Goal: Task Accomplishment & Management: Complete application form

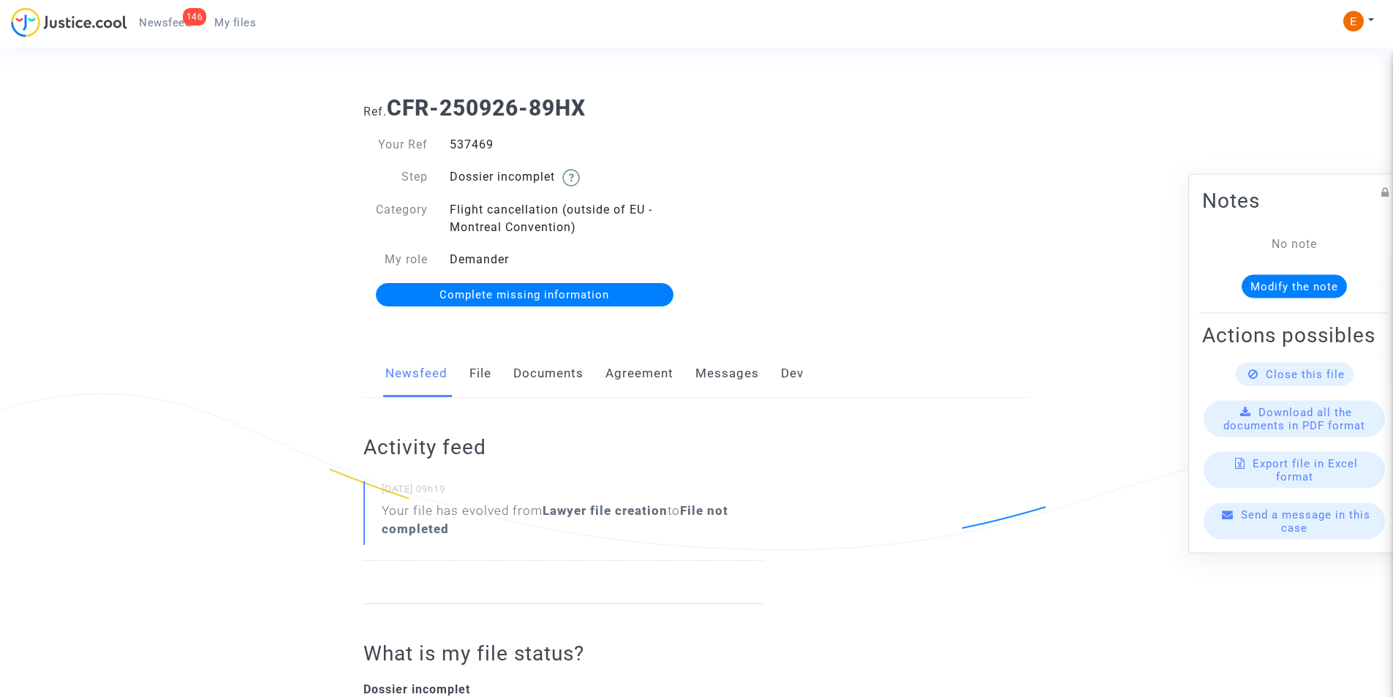
click at [515, 368] on link "Documents" at bounding box center [548, 373] width 70 height 48
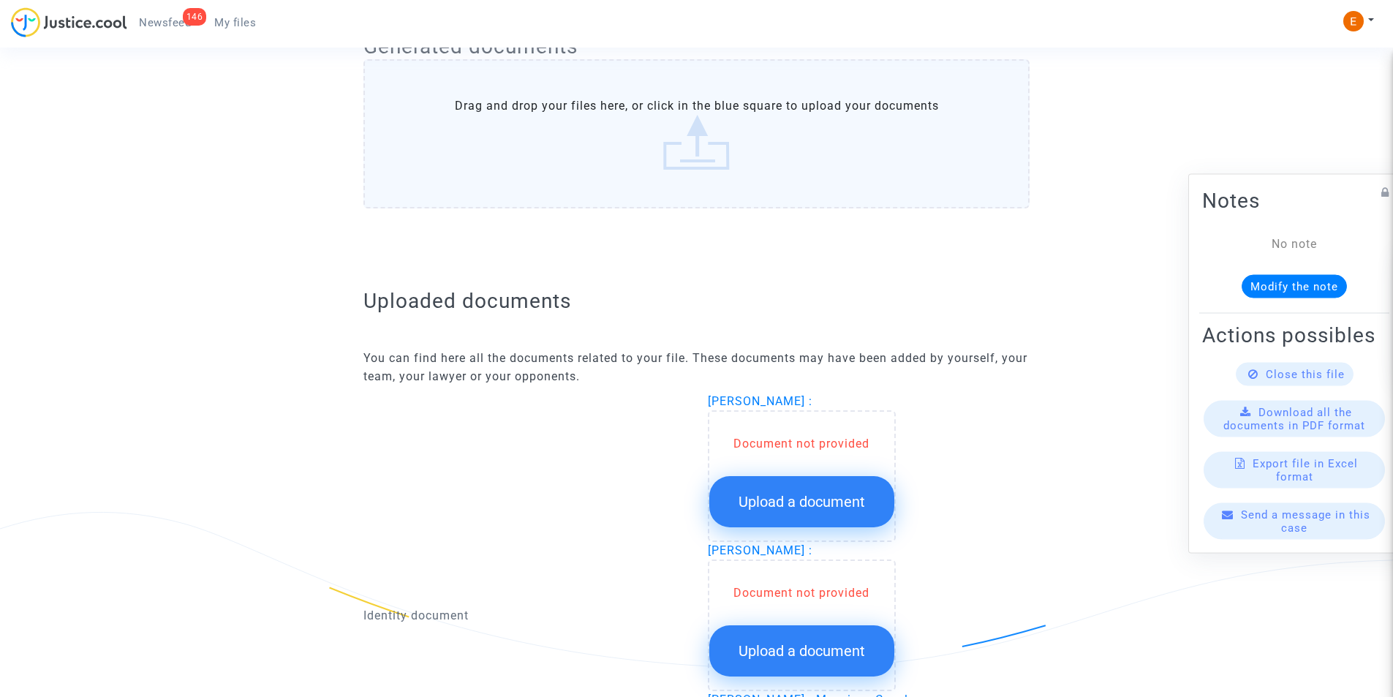
scroll to position [658, 0]
click at [771, 502] on span "Upload a document" at bounding box center [801, 500] width 126 height 18
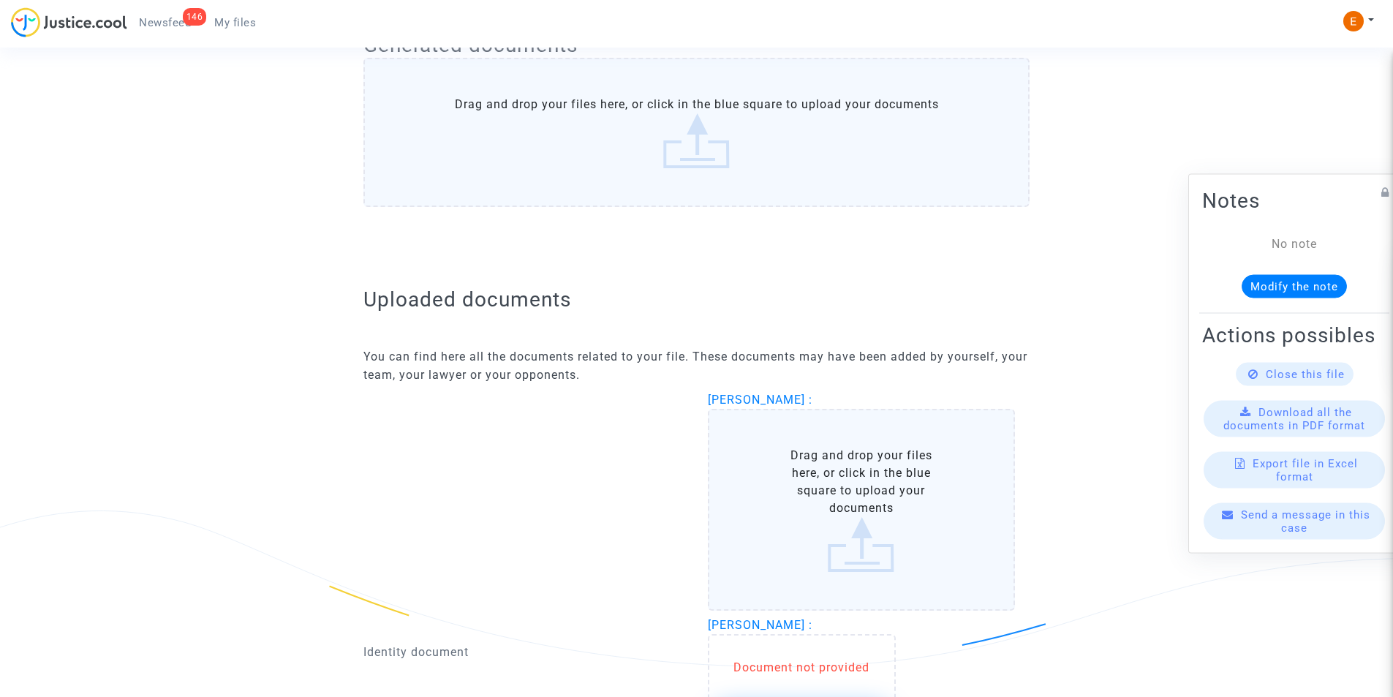
click at [785, 482] on label "Drag and drop your files here, or click in the blue square to upload your docum…" at bounding box center [862, 510] width 308 height 202
click at [0, 0] on input "Drag and drop your files here, or click in the blue square to upload your docum…" at bounding box center [0, 0] width 0 height 0
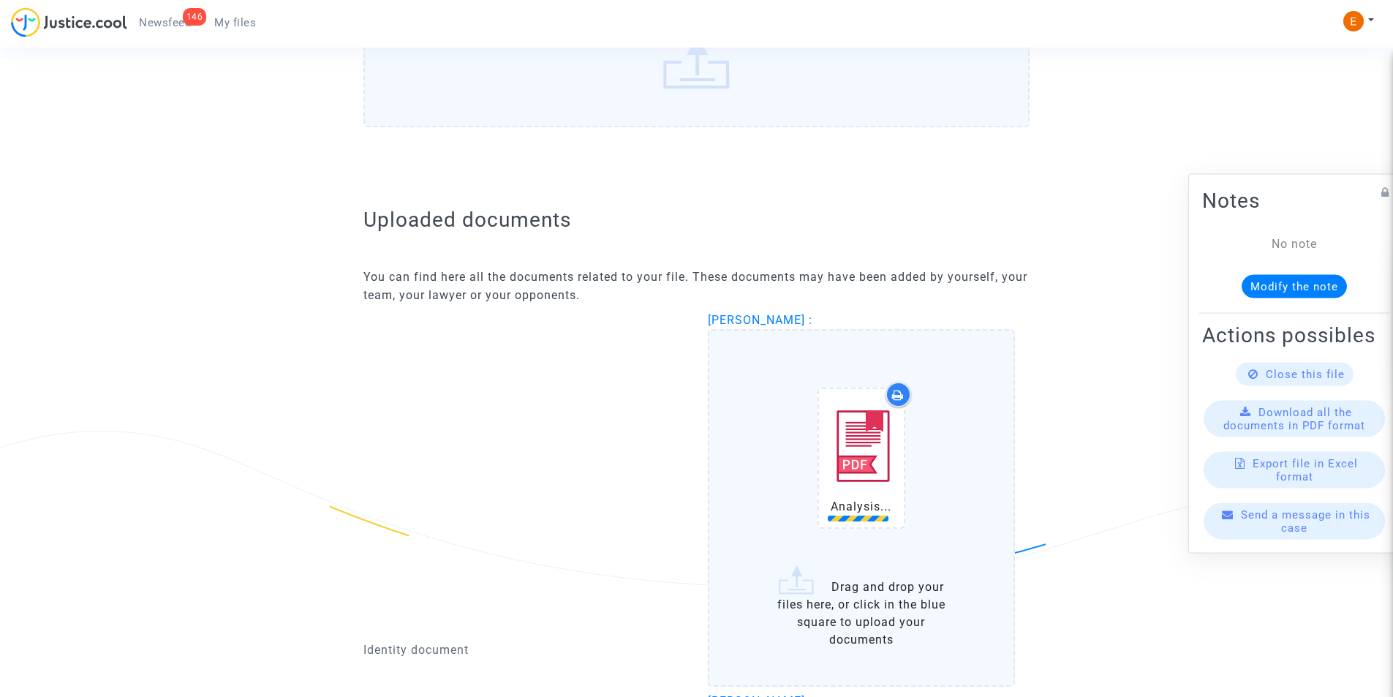
scroll to position [950, 0]
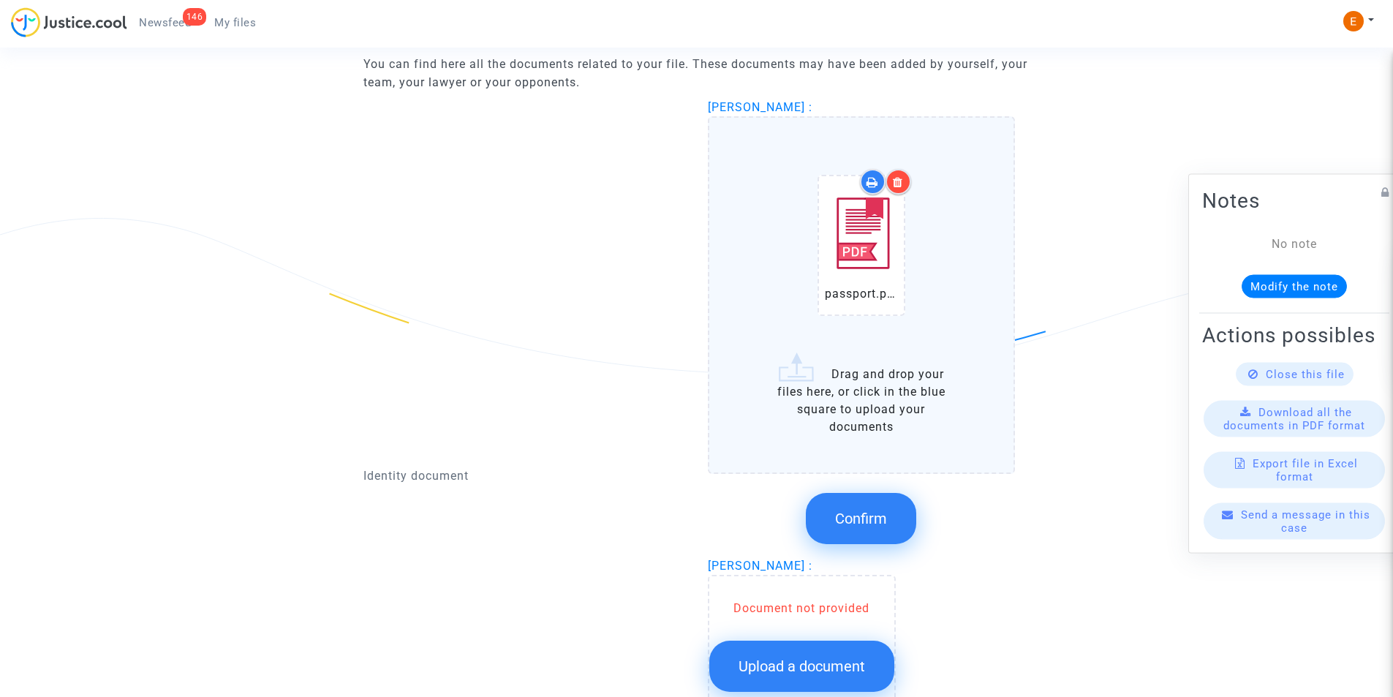
click at [852, 503] on button "Confirm" at bounding box center [861, 518] width 110 height 51
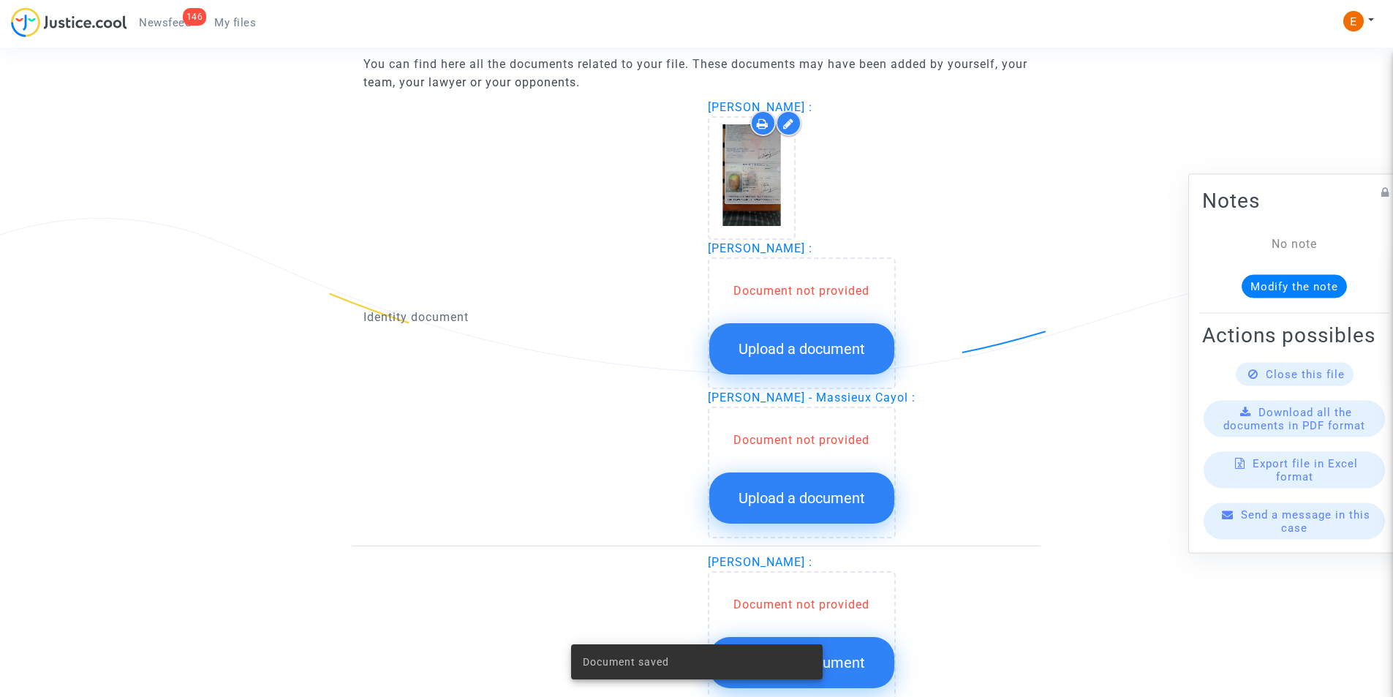
click at [817, 362] on button "Upload a document" at bounding box center [801, 348] width 185 height 51
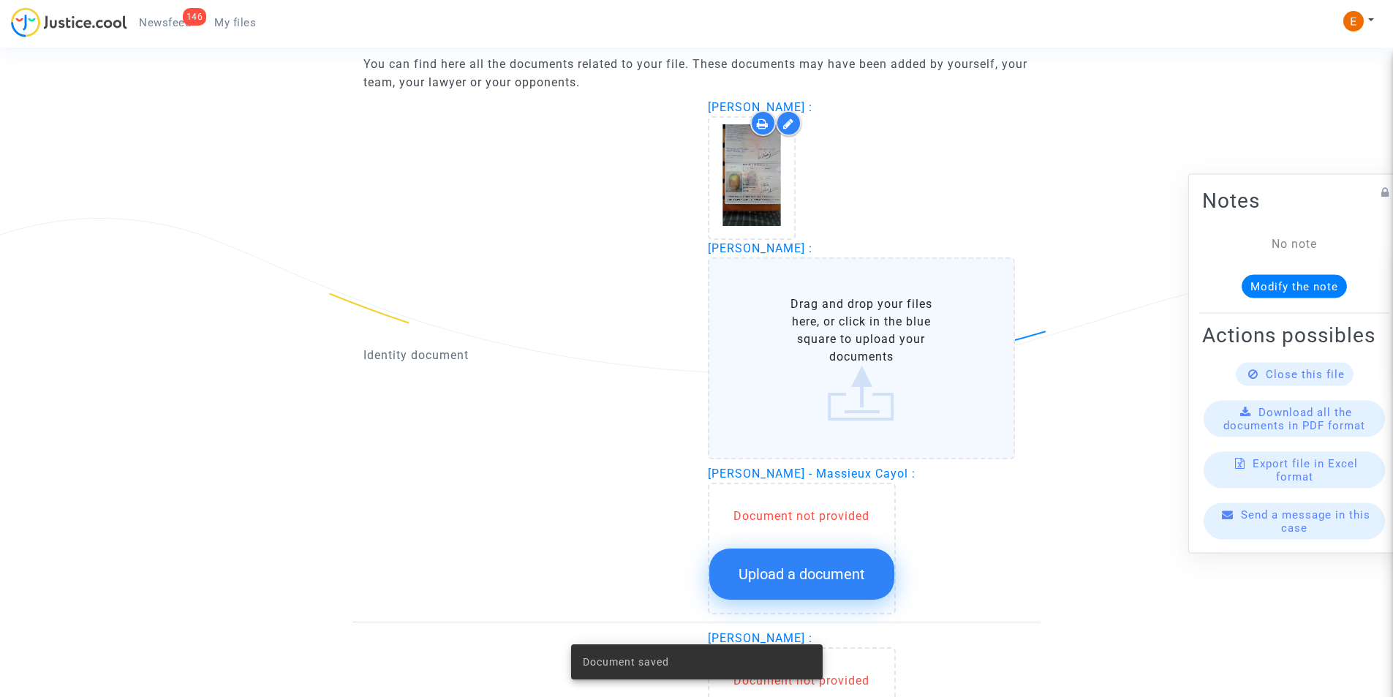
click at [817, 344] on label "Drag and drop your files here, or click in the blue square to upload your docum…" at bounding box center [862, 358] width 308 height 202
click at [0, 0] on input "Drag and drop your files here, or click in the blue square to upload your docum…" at bounding box center [0, 0] width 0 height 0
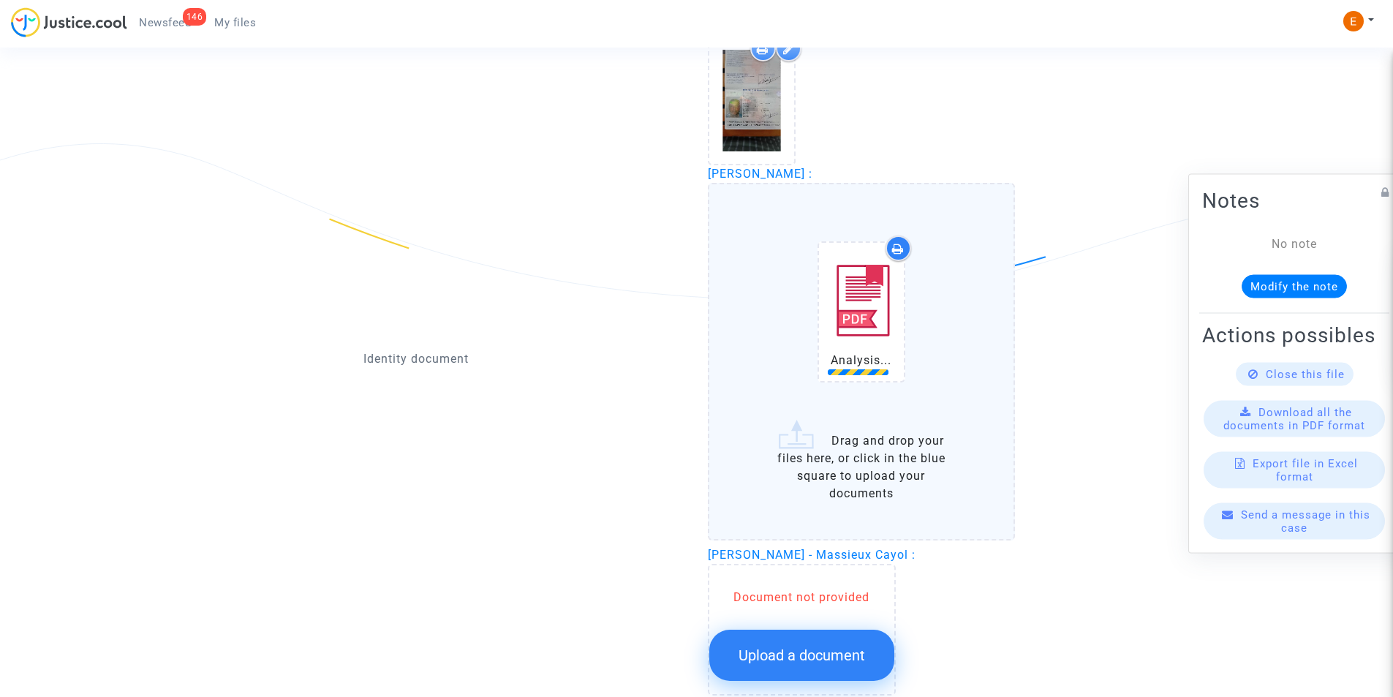
scroll to position [1170, 0]
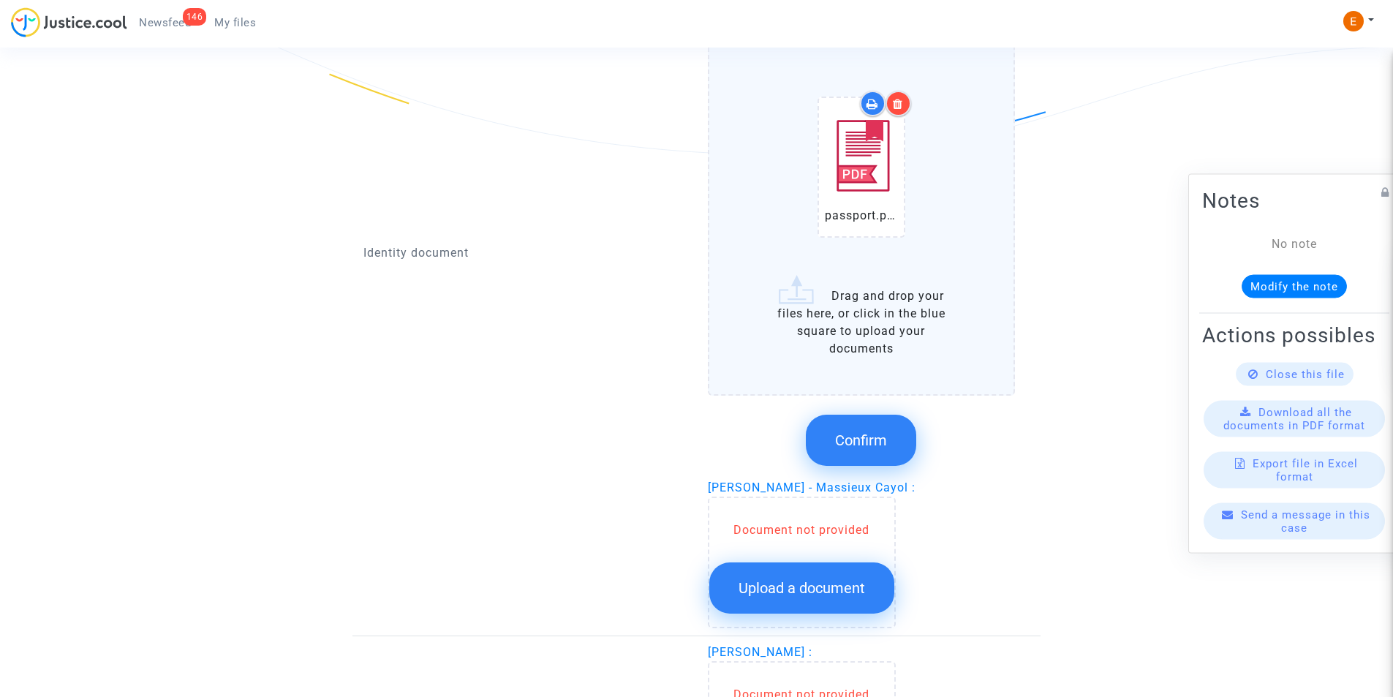
click at [845, 435] on span "Confirm" at bounding box center [861, 440] width 52 height 18
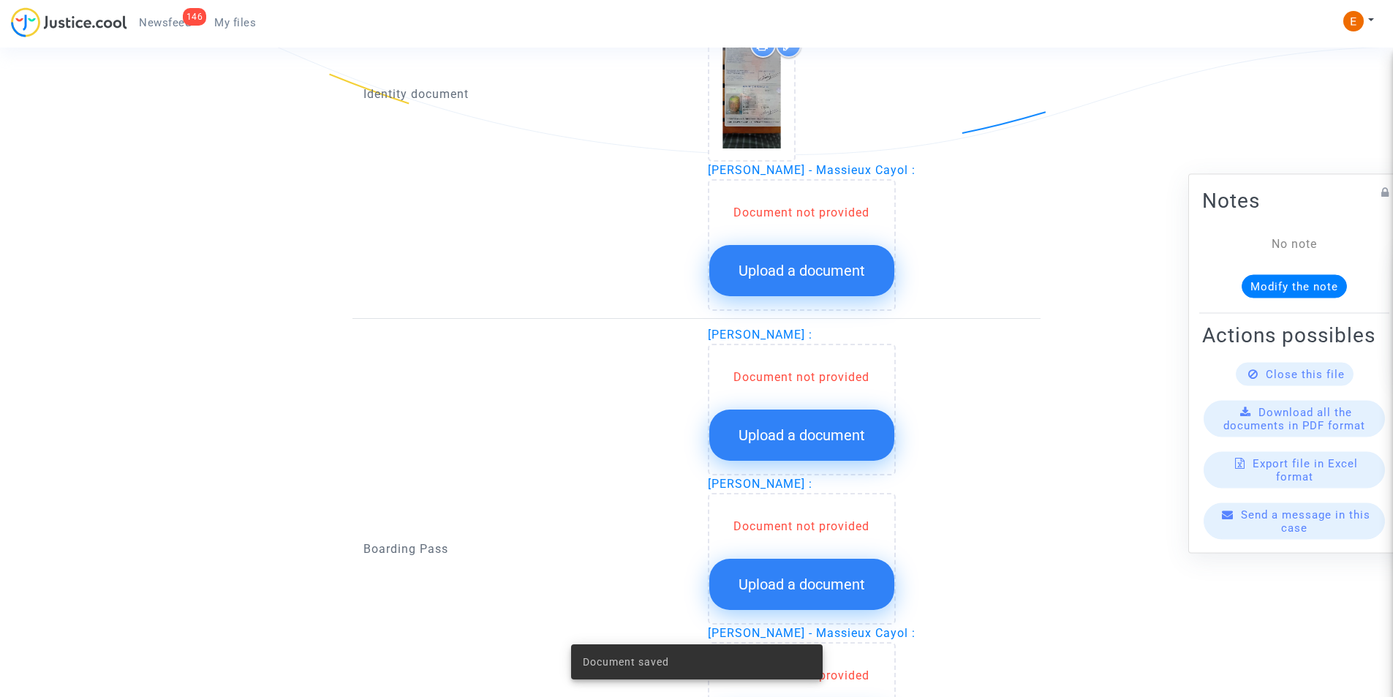
drag, startPoint x: 828, startPoint y: 220, endPoint x: 806, endPoint y: 250, distance: 37.1
click at [826, 220] on div "Document not provided" at bounding box center [801, 213] width 185 height 18
click at [802, 273] on span "Upload a document" at bounding box center [801, 271] width 126 height 18
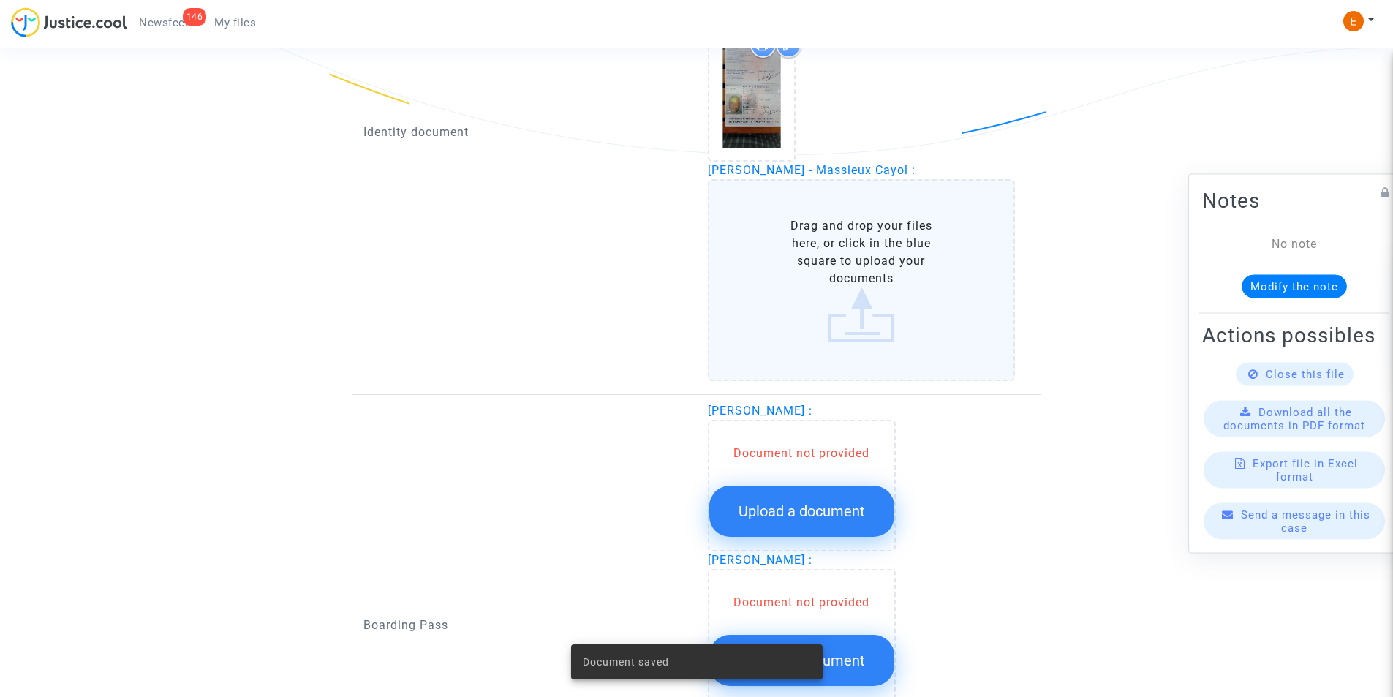
click at [806, 248] on label "Drag and drop your files here, or click in the blue square to upload your docum…" at bounding box center [862, 280] width 308 height 202
click at [0, 0] on input "Drag and drop your files here, or click in the blue square to upload your docum…" at bounding box center [0, 0] width 0 height 0
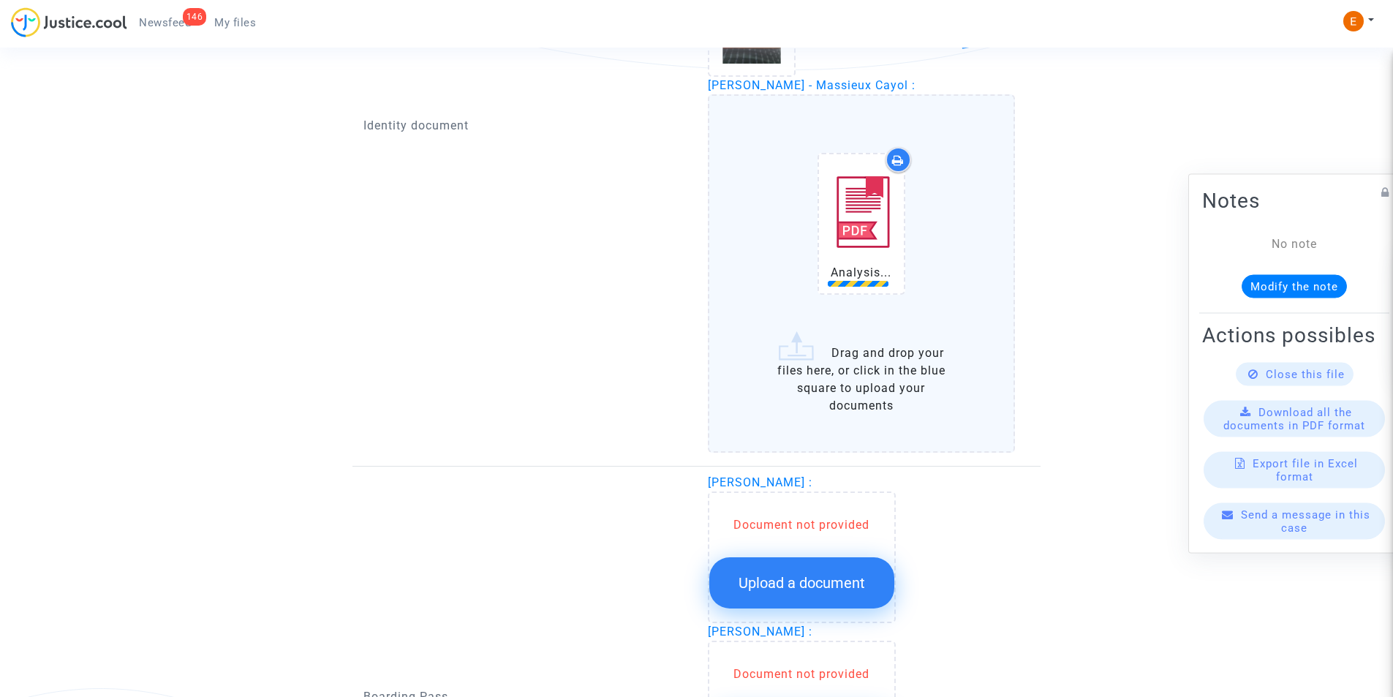
scroll to position [1389, 0]
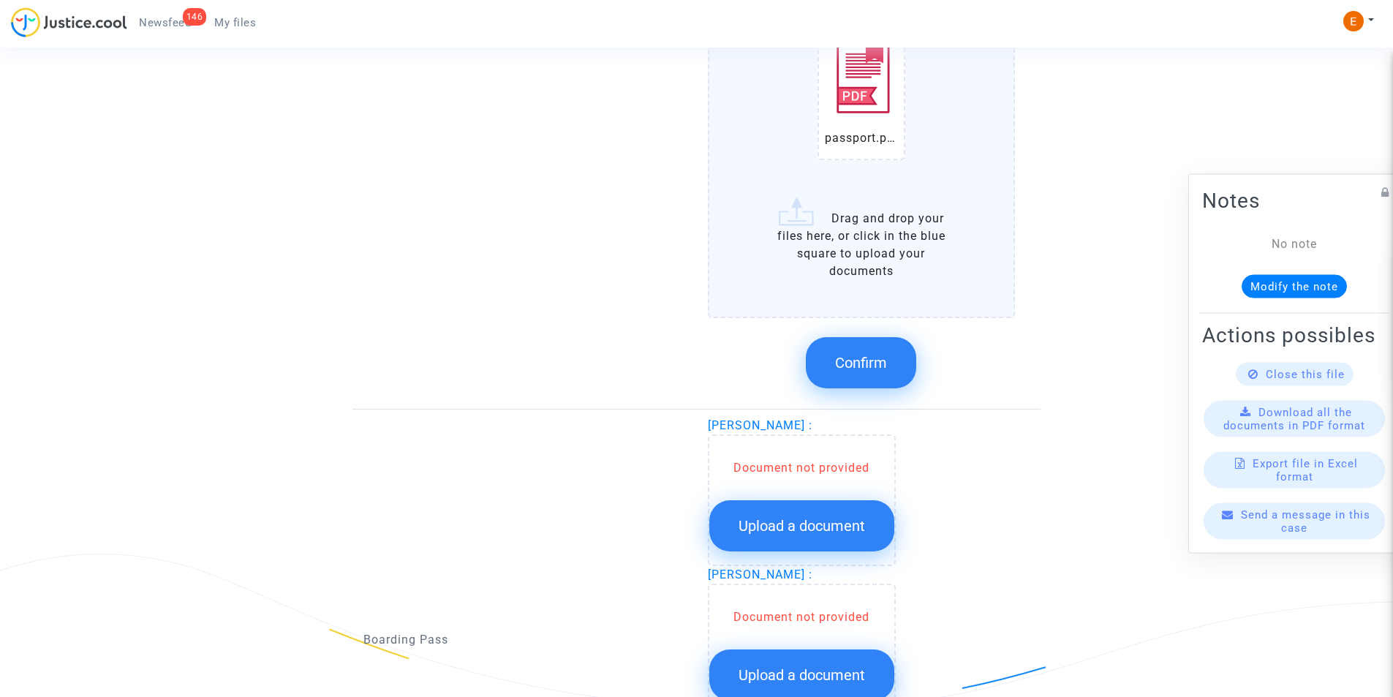
click at [854, 365] on span "Confirm" at bounding box center [861, 363] width 52 height 18
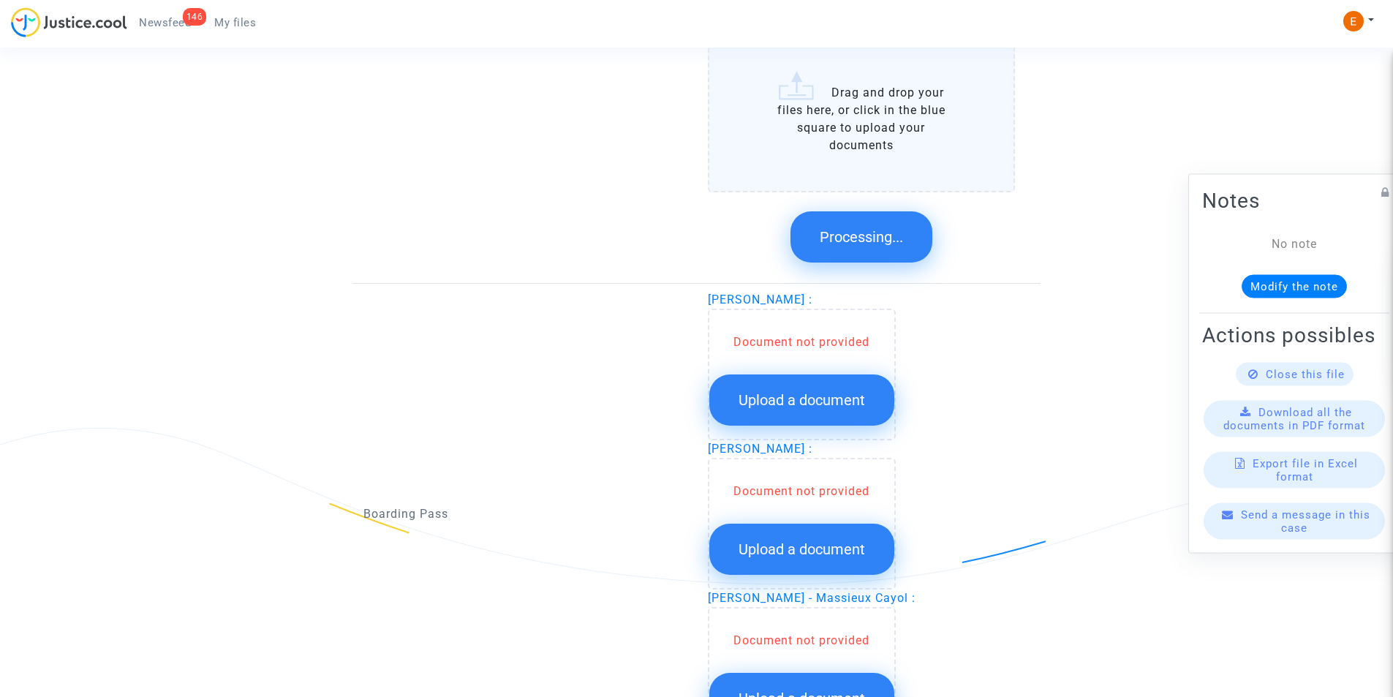
scroll to position [1358, 0]
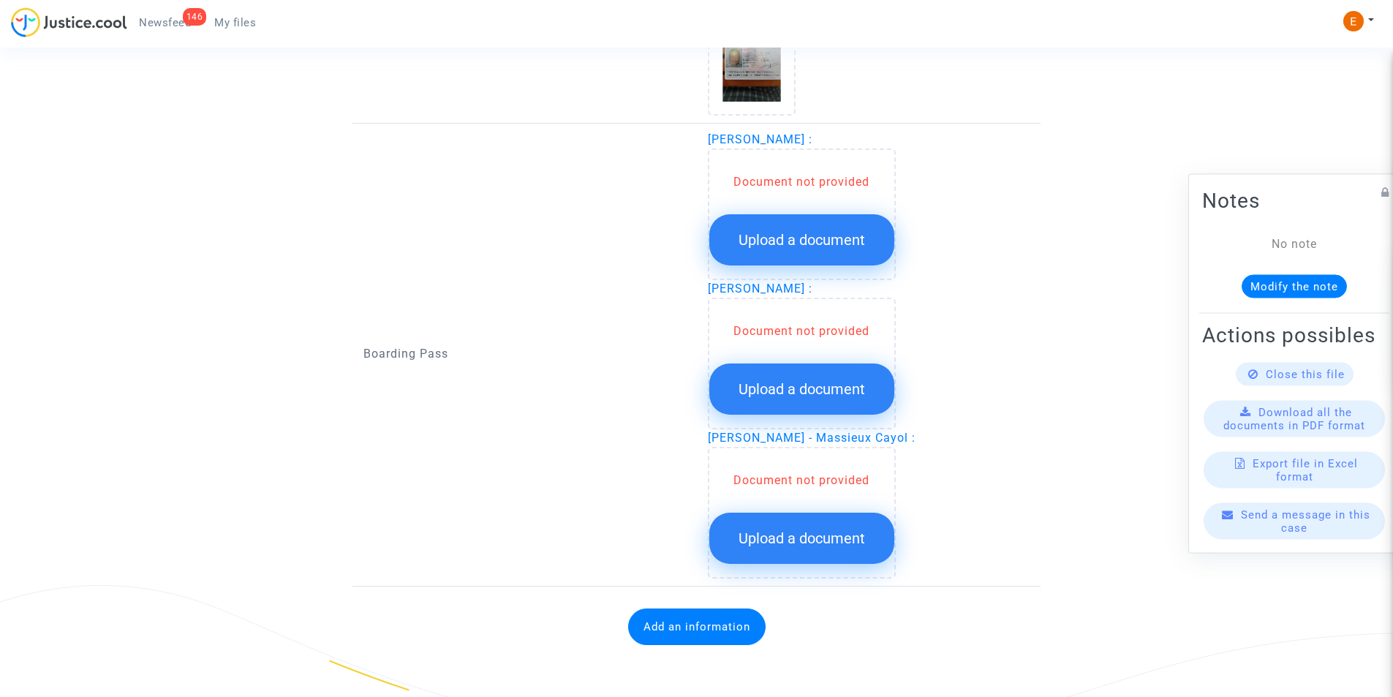
click at [791, 231] on span "Upload a document" at bounding box center [801, 240] width 126 height 18
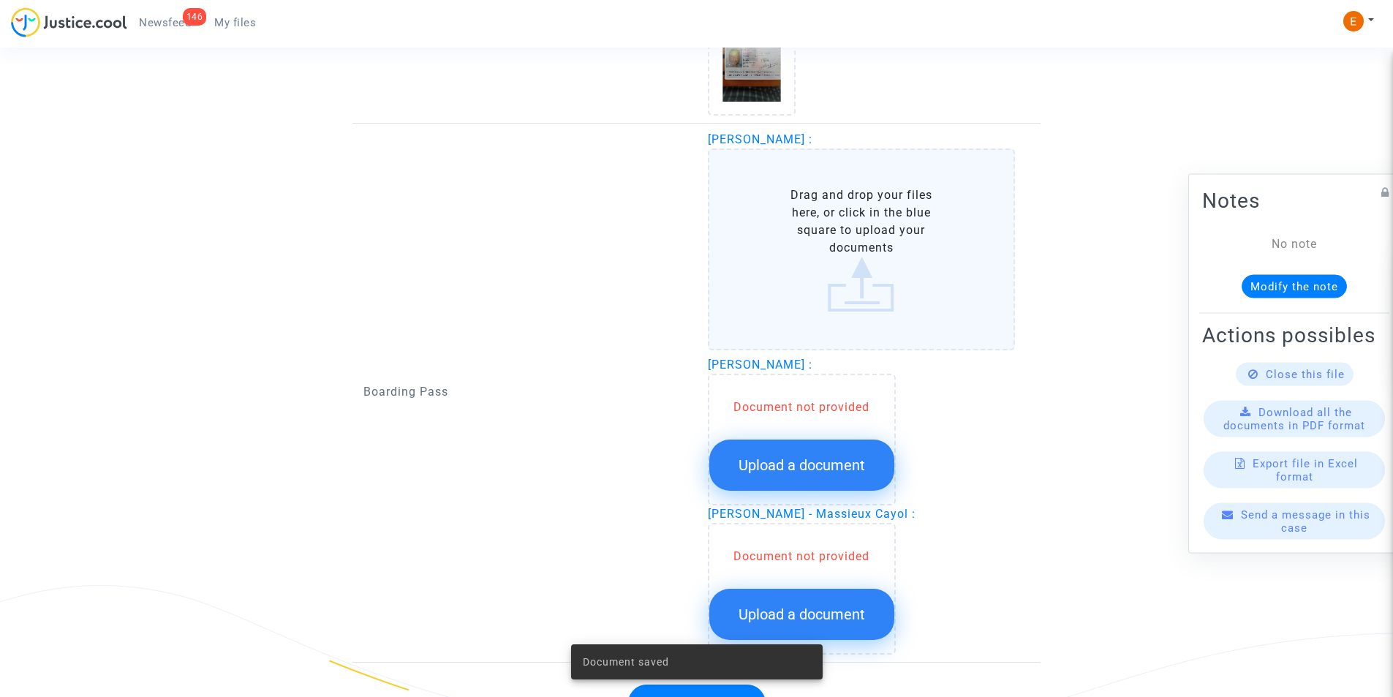
click at [791, 225] on label "Drag and drop your files here, or click in the blue square to upload your docum…" at bounding box center [862, 249] width 308 height 202
click at [0, 0] on input "Drag and drop your files here, or click in the blue square to upload your docum…" at bounding box center [0, 0] width 0 height 0
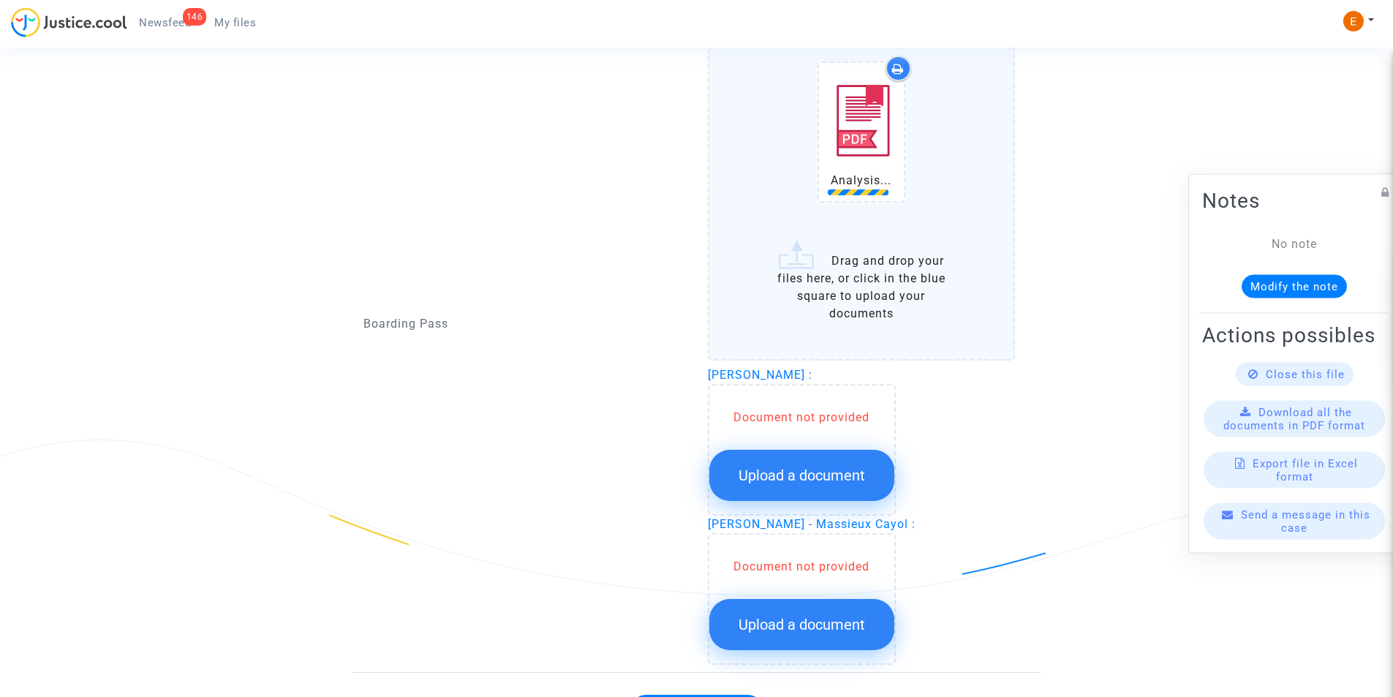
scroll to position [1504, 0]
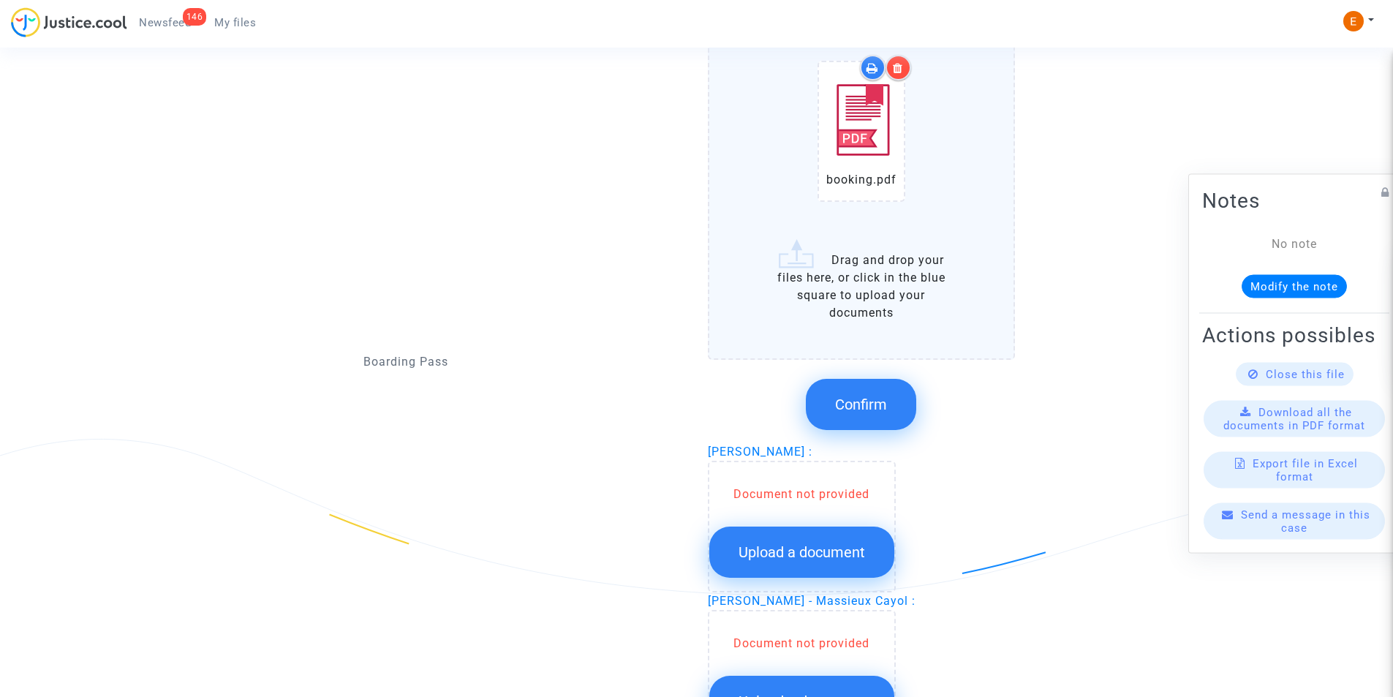
click at [875, 396] on span "Confirm" at bounding box center [861, 405] width 52 height 18
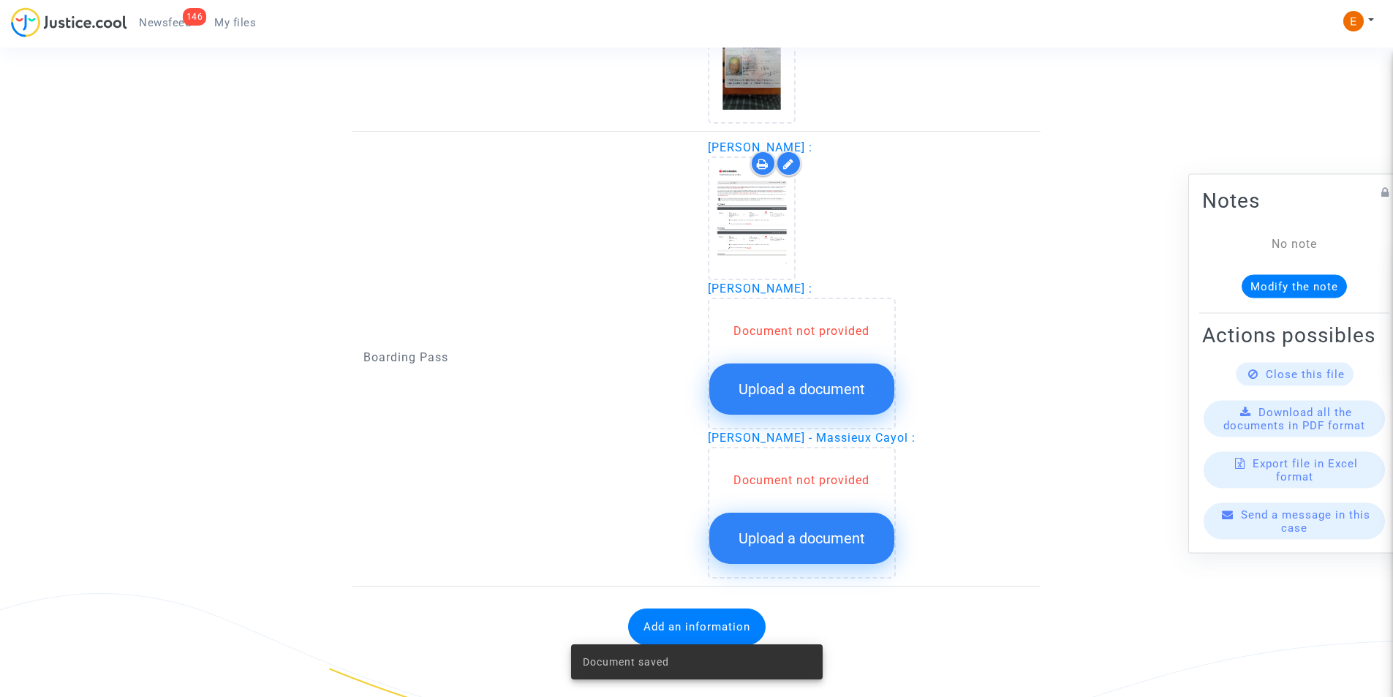
click at [770, 381] on span "Upload a document" at bounding box center [801, 389] width 126 height 18
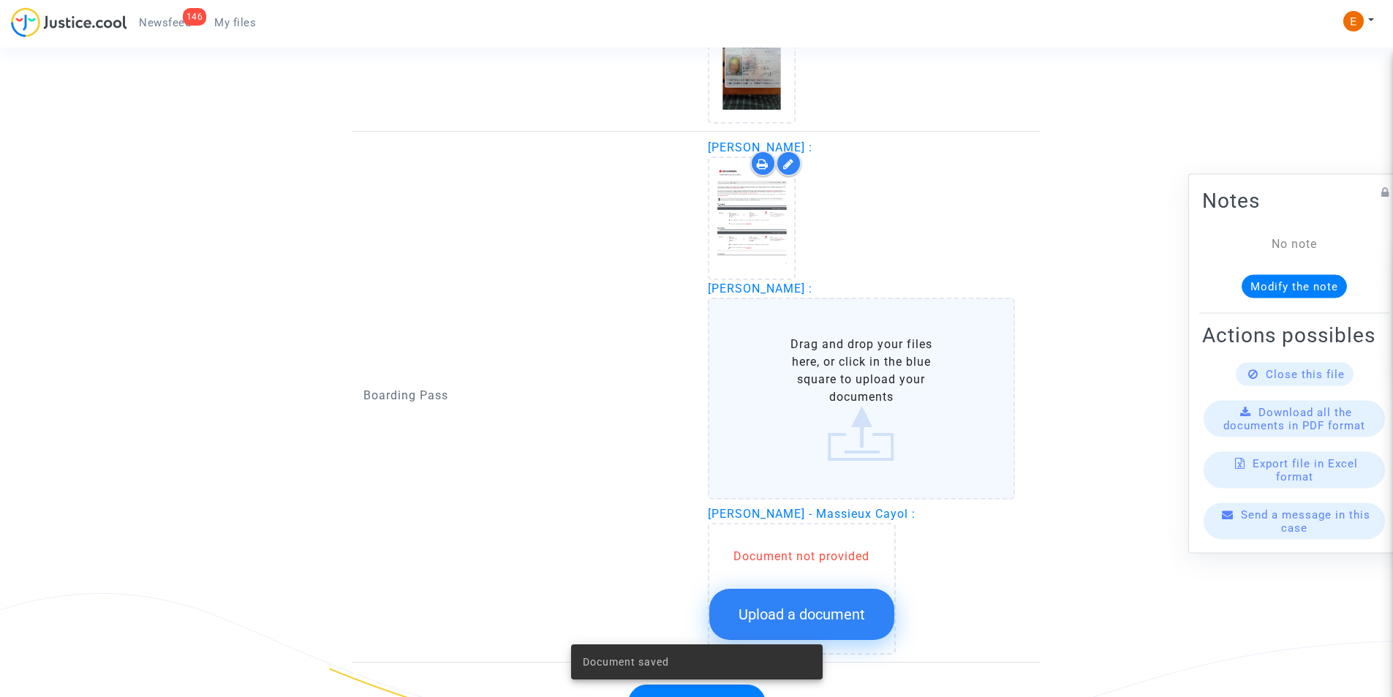
click at [780, 365] on label "Drag and drop your files here, or click in the blue square to upload your docum…" at bounding box center [862, 399] width 308 height 202
click at [0, 0] on input "Drag and drop your files here, or click in the blue square to upload your docum…" at bounding box center [0, 0] width 0 height 0
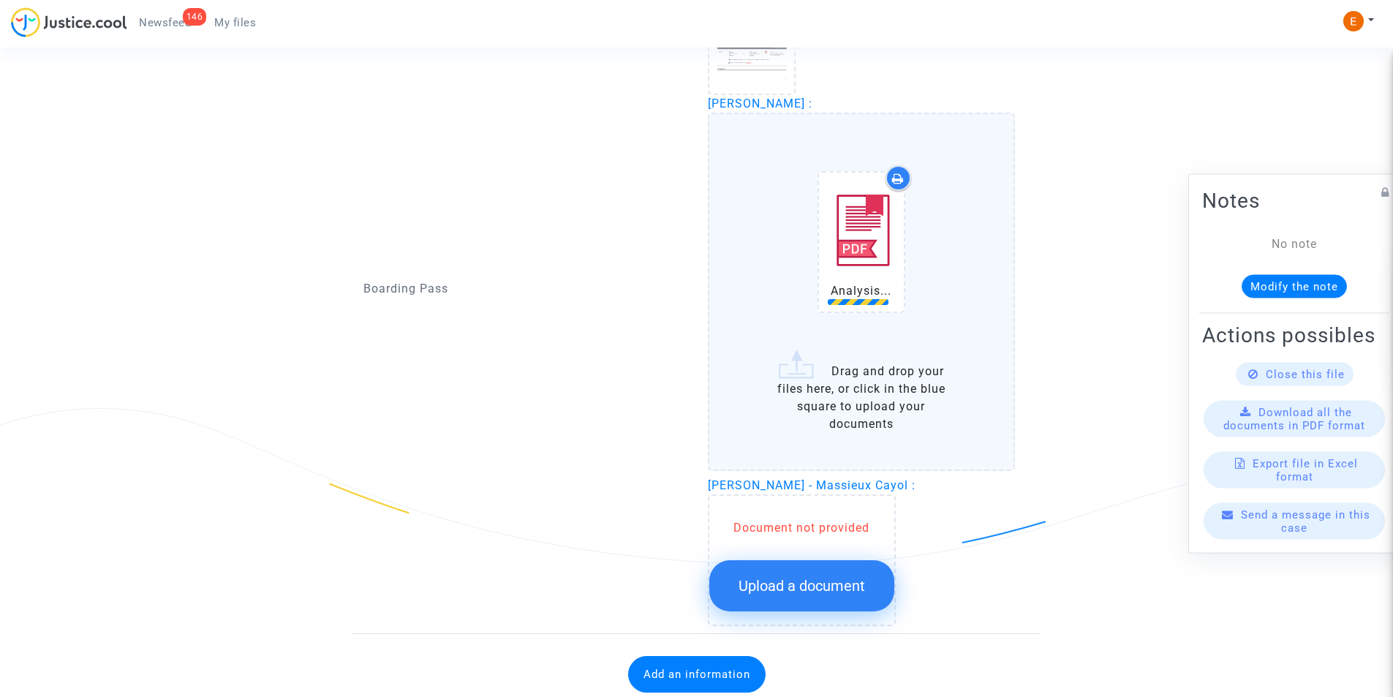
scroll to position [1569, 0]
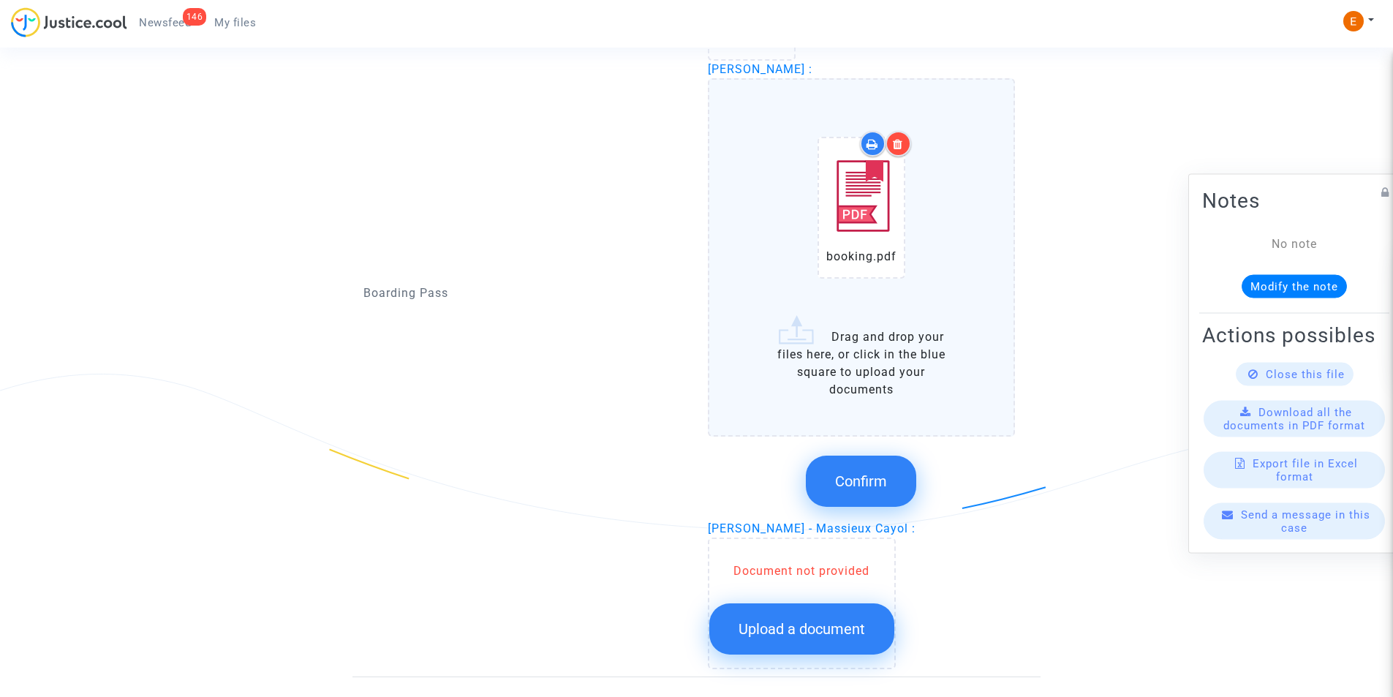
click at [854, 476] on span "Confirm" at bounding box center [861, 481] width 52 height 18
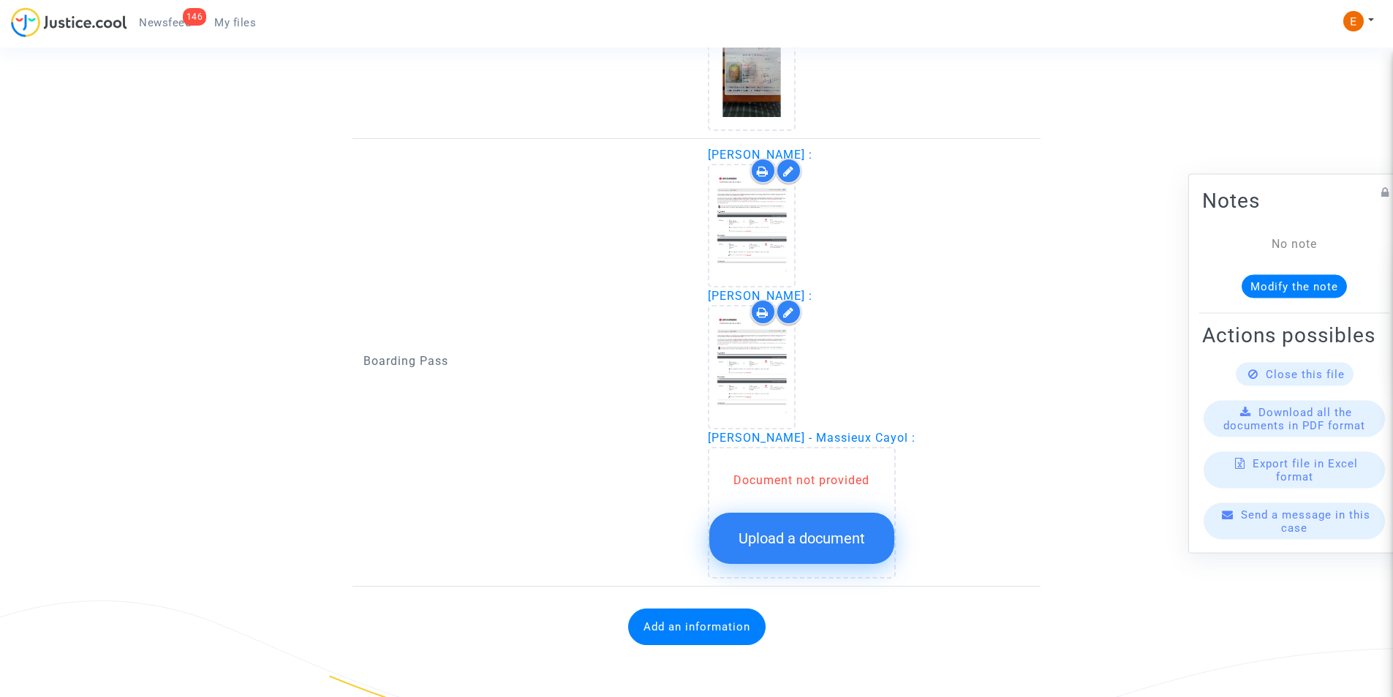
click at [807, 622] on div "Add an information" at bounding box center [696, 627] width 666 height 66
click at [813, 540] on span "Upload a document" at bounding box center [801, 538] width 126 height 18
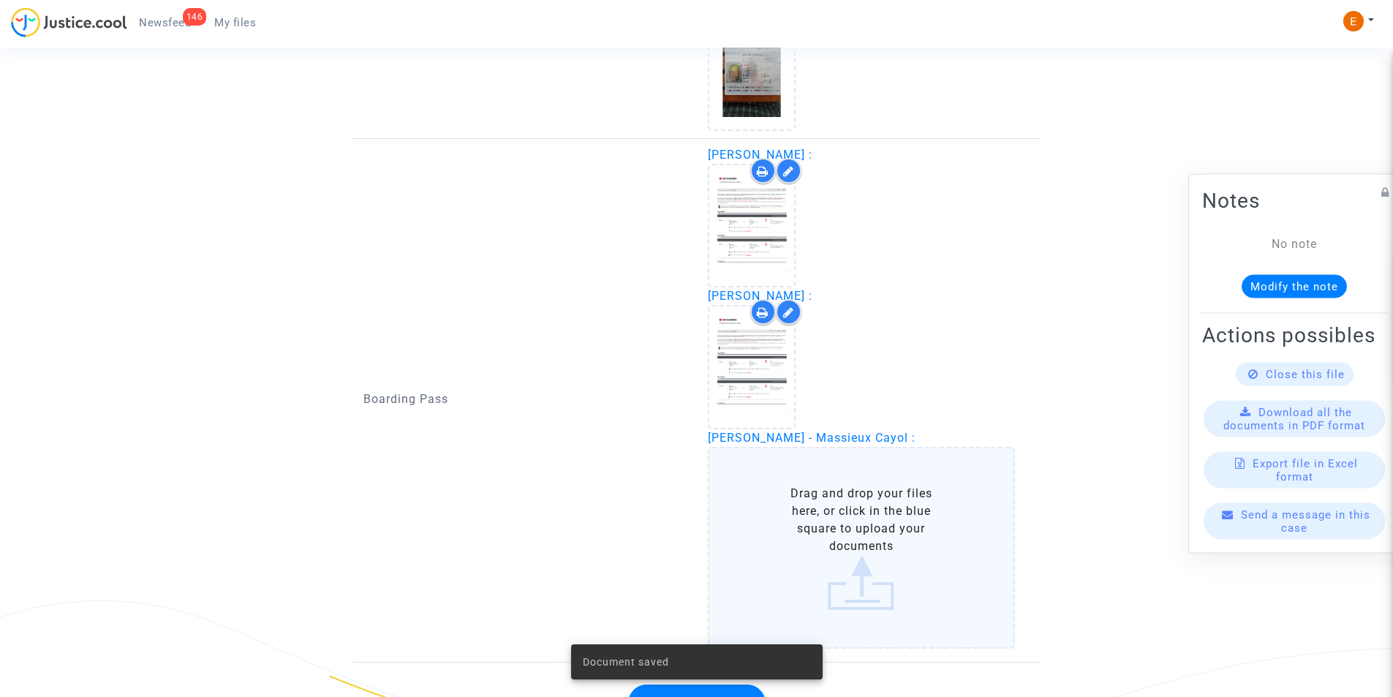
click at [814, 474] on label "Drag and drop your files here, or click in the blue square to upload your docum…" at bounding box center [862, 548] width 308 height 202
click at [0, 0] on input "Drag and drop your files here, or click in the blue square to upload your docum…" at bounding box center [0, 0] width 0 height 0
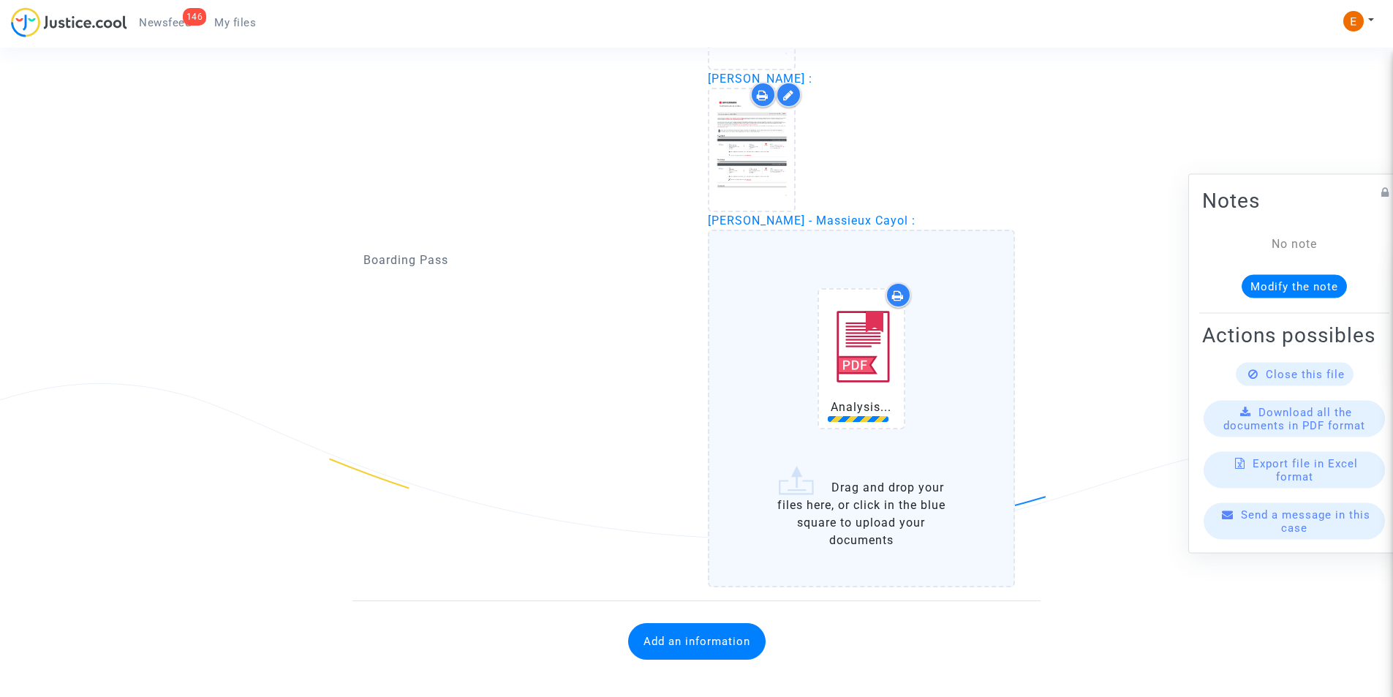
scroll to position [1574, 0]
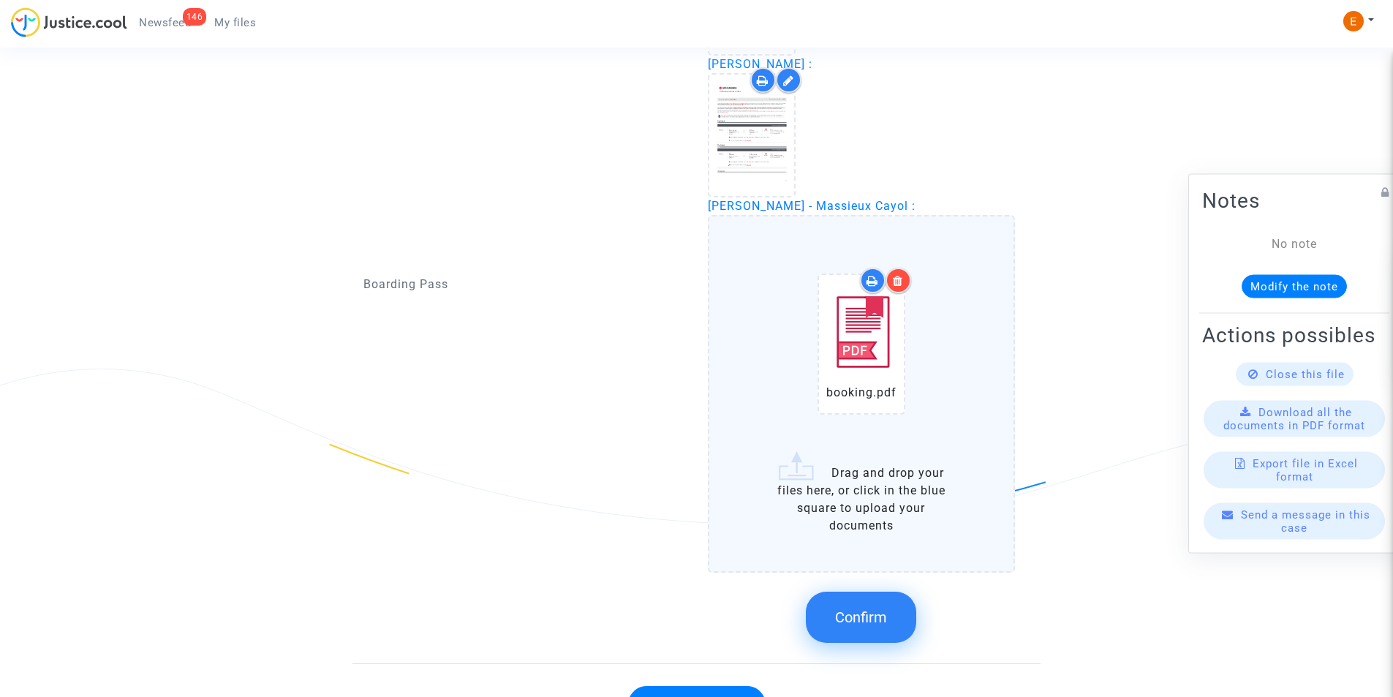
click at [874, 616] on span "Confirm" at bounding box center [861, 617] width 52 height 18
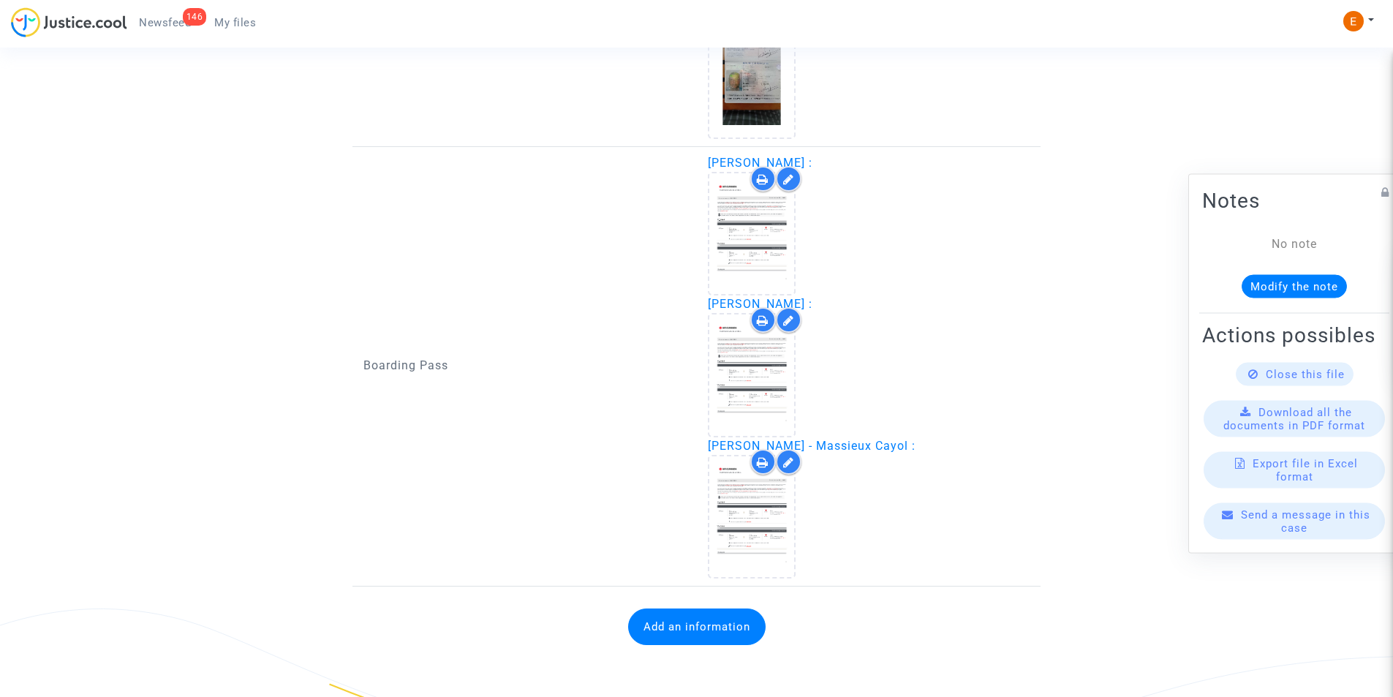
scroll to position [1334, 0]
click at [706, 618] on button "Add an information" at bounding box center [696, 626] width 137 height 37
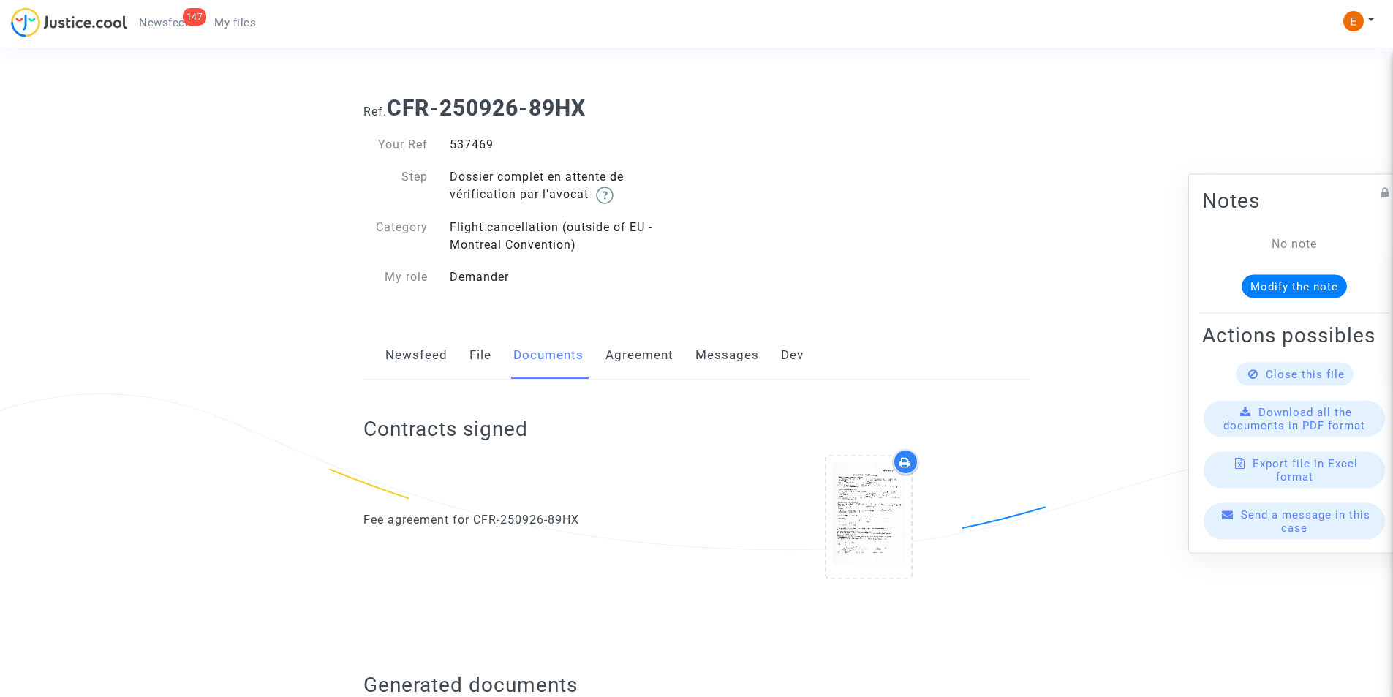
scroll to position [1316, 0]
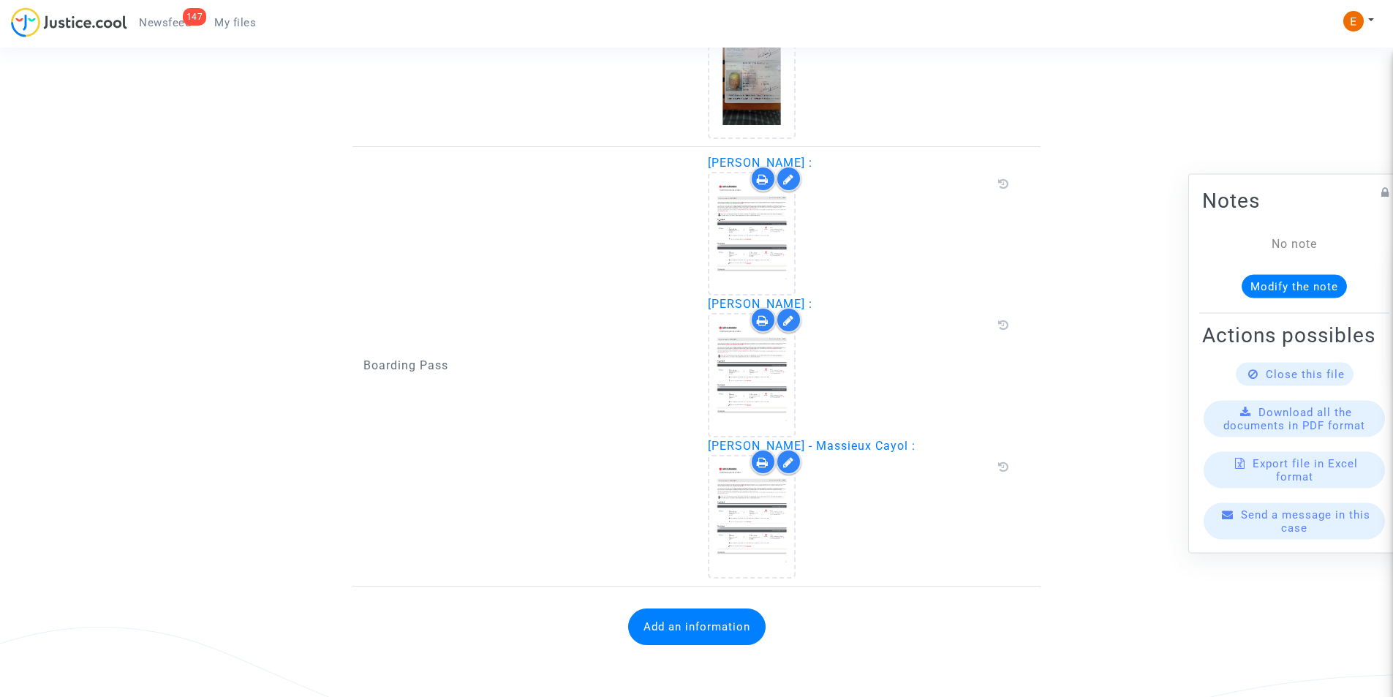
click at [717, 632] on button "Add an information" at bounding box center [696, 626] width 137 height 37
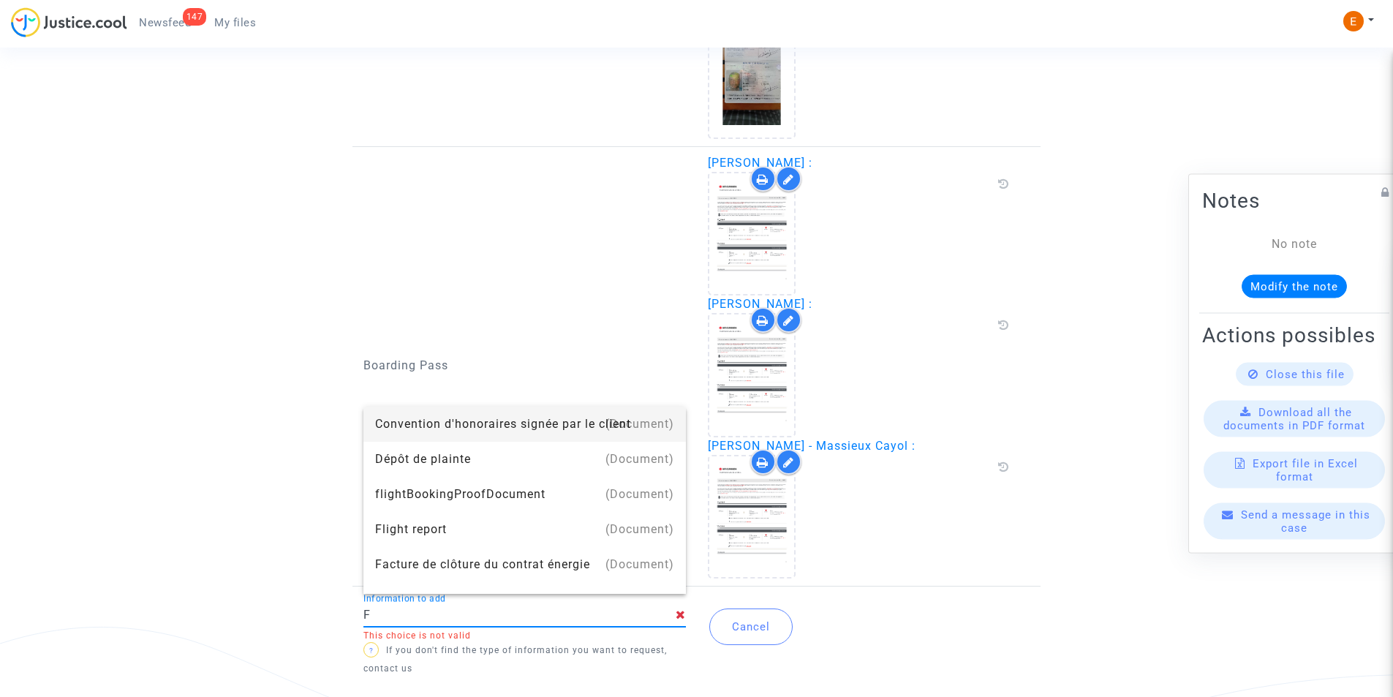
type input "Flight report"
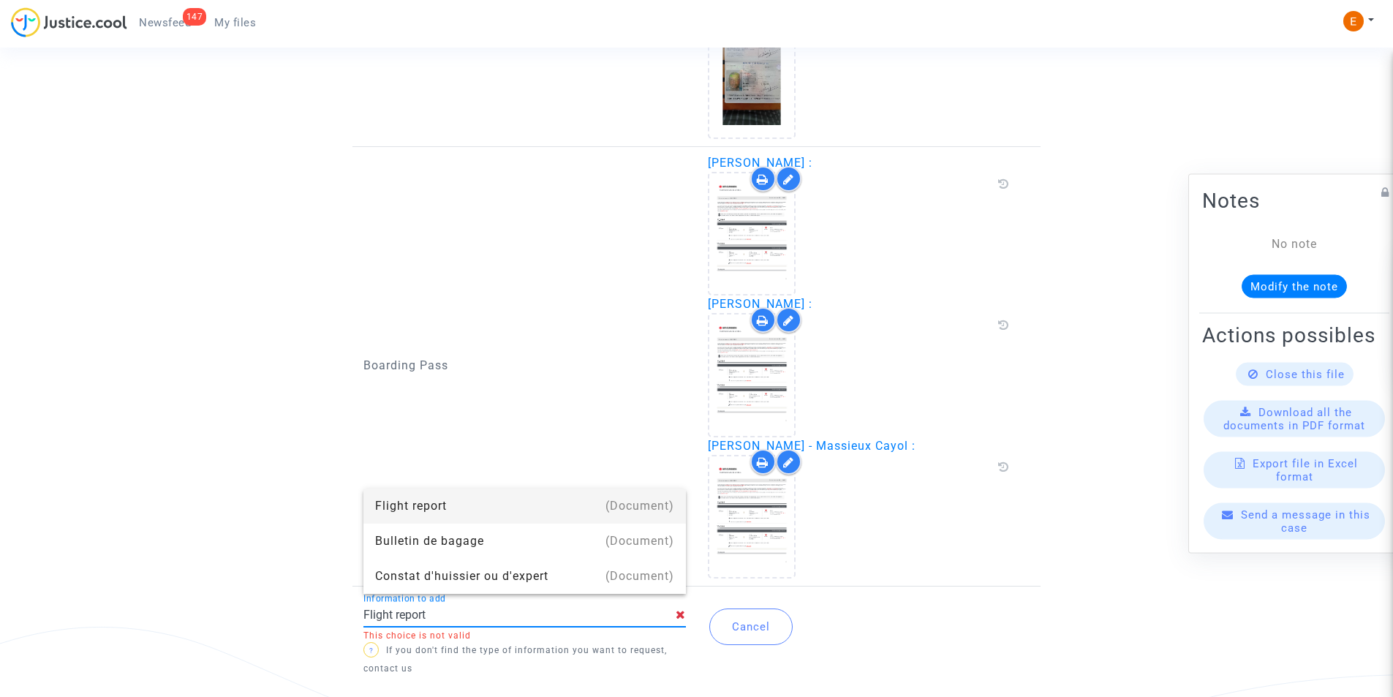
drag, startPoint x: 444, startPoint y: 508, endPoint x: 455, endPoint y: 512, distance: 11.6
click at [446, 508] on div "Flight report" at bounding box center [524, 505] width 299 height 35
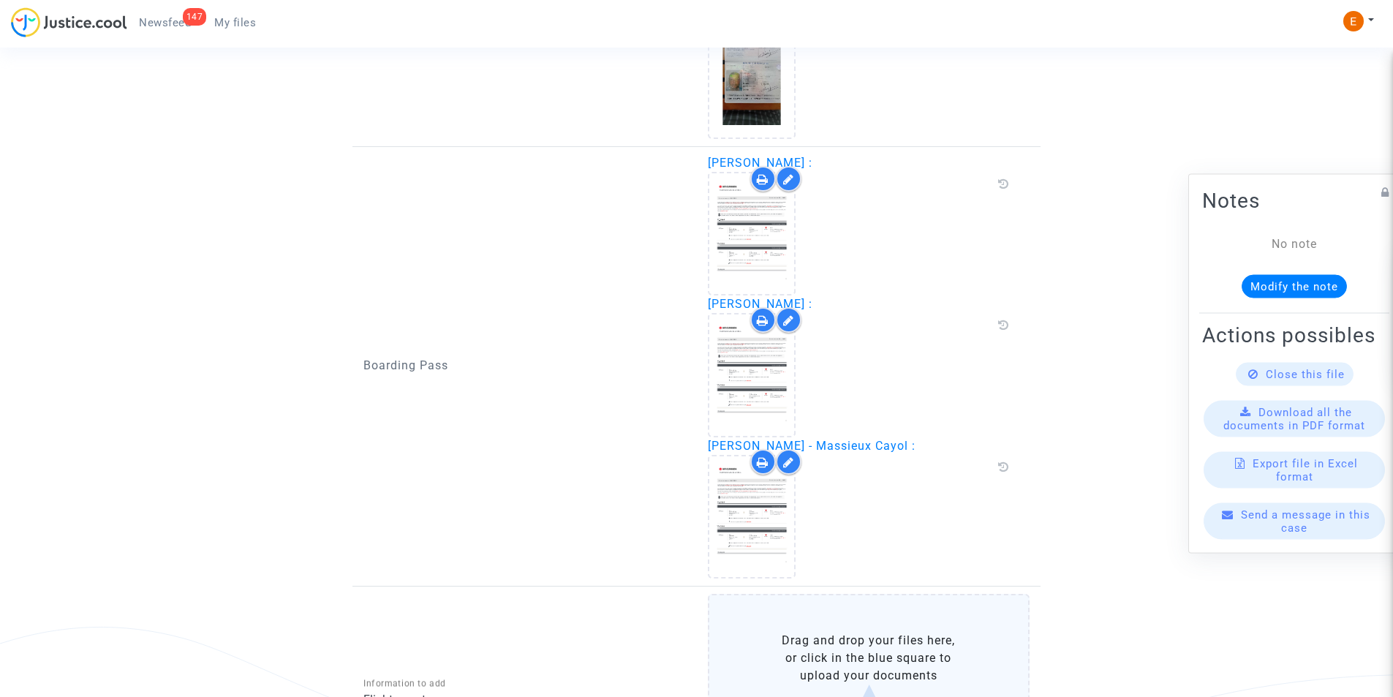
click at [814, 643] on label "Drag and drop your files here, or click in the blue square to upload your docum…" at bounding box center [869, 686] width 322 height 184
click at [0, 0] on input "Drag and drop your files here, or click in the blue square to upload your docum…" at bounding box center [0, 0] width 0 height 0
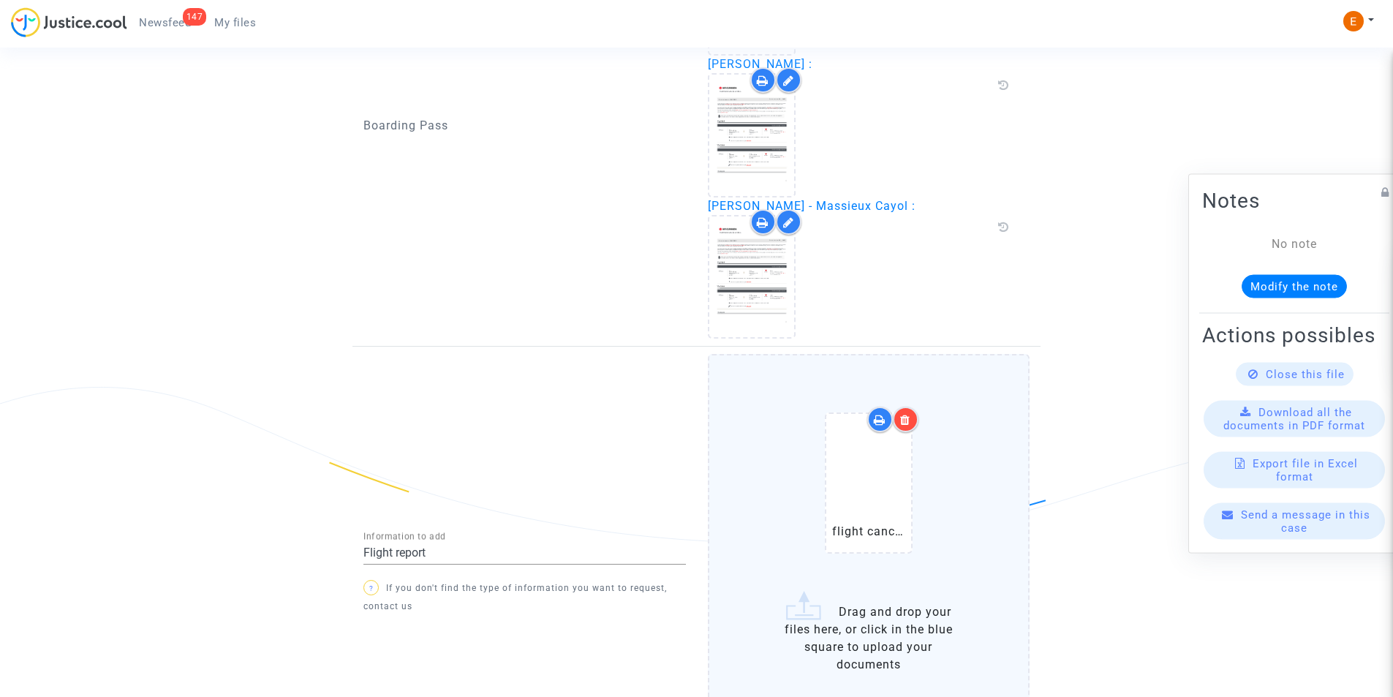
scroll to position [1681, 0]
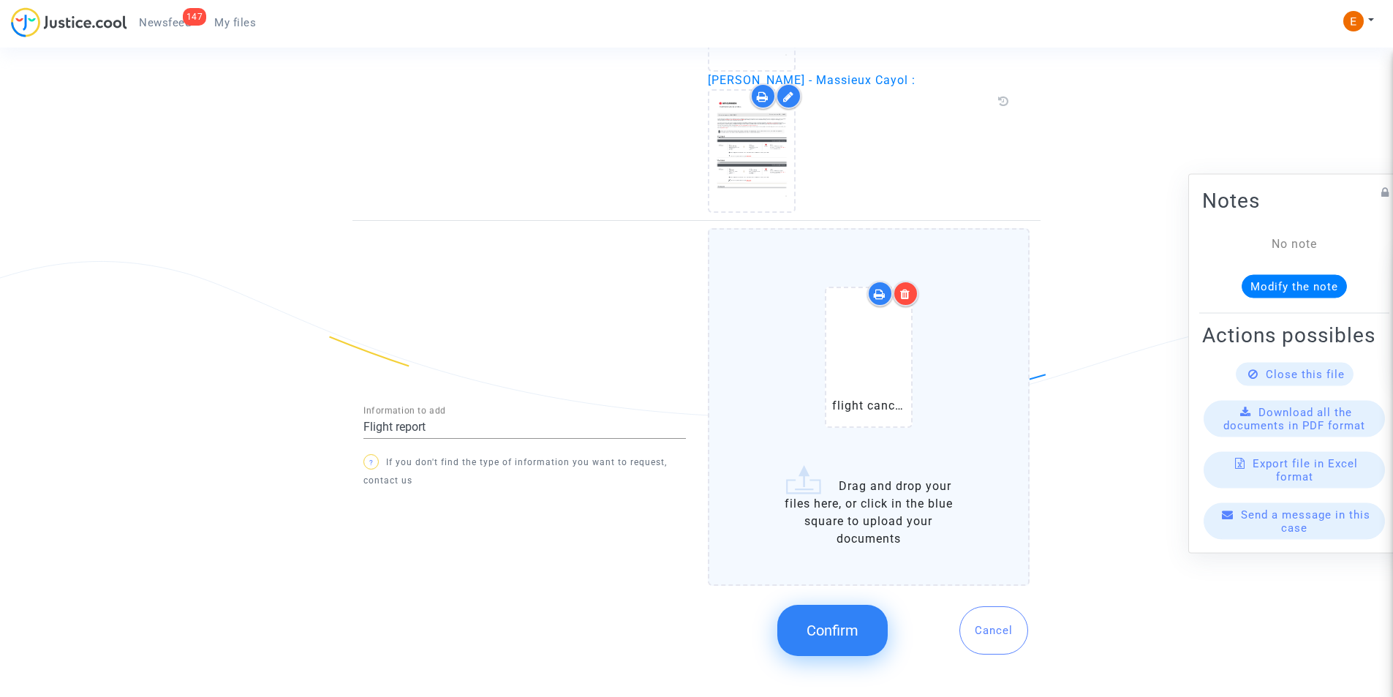
click at [830, 622] on span "Confirm" at bounding box center [832, 630] width 52 height 18
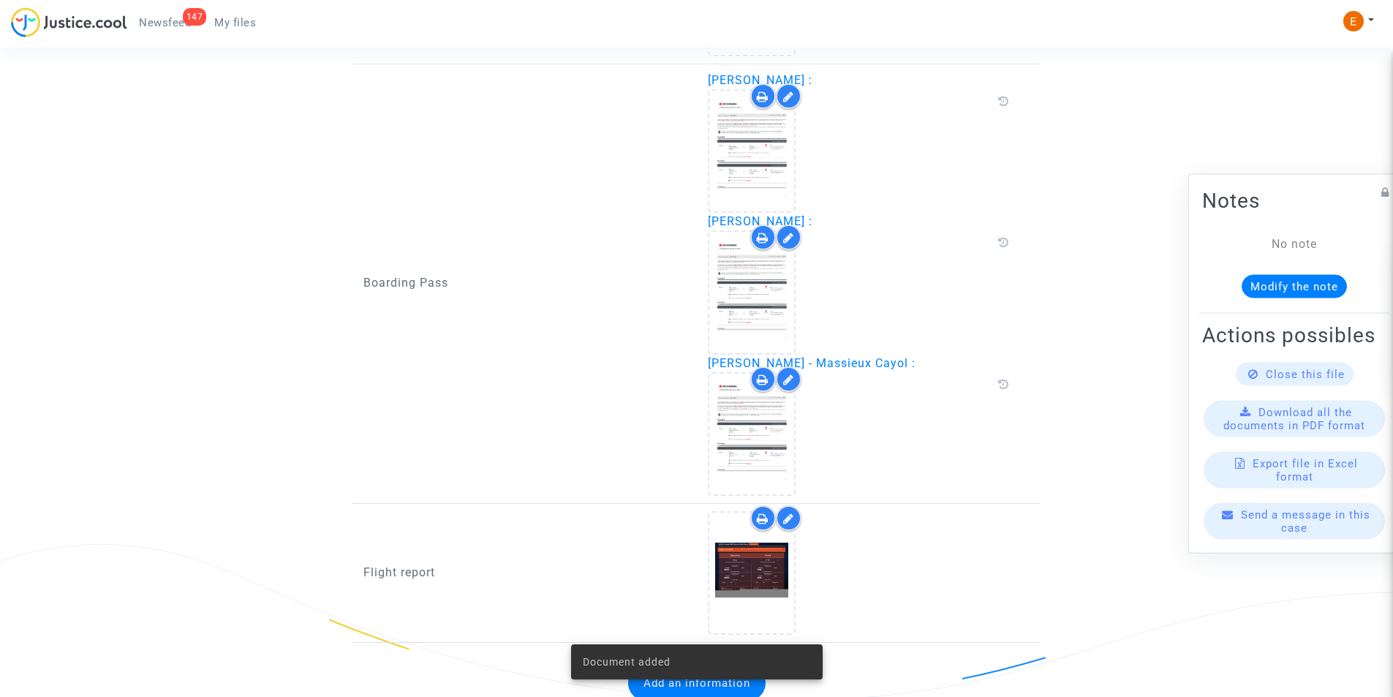
scroll to position [1455, 0]
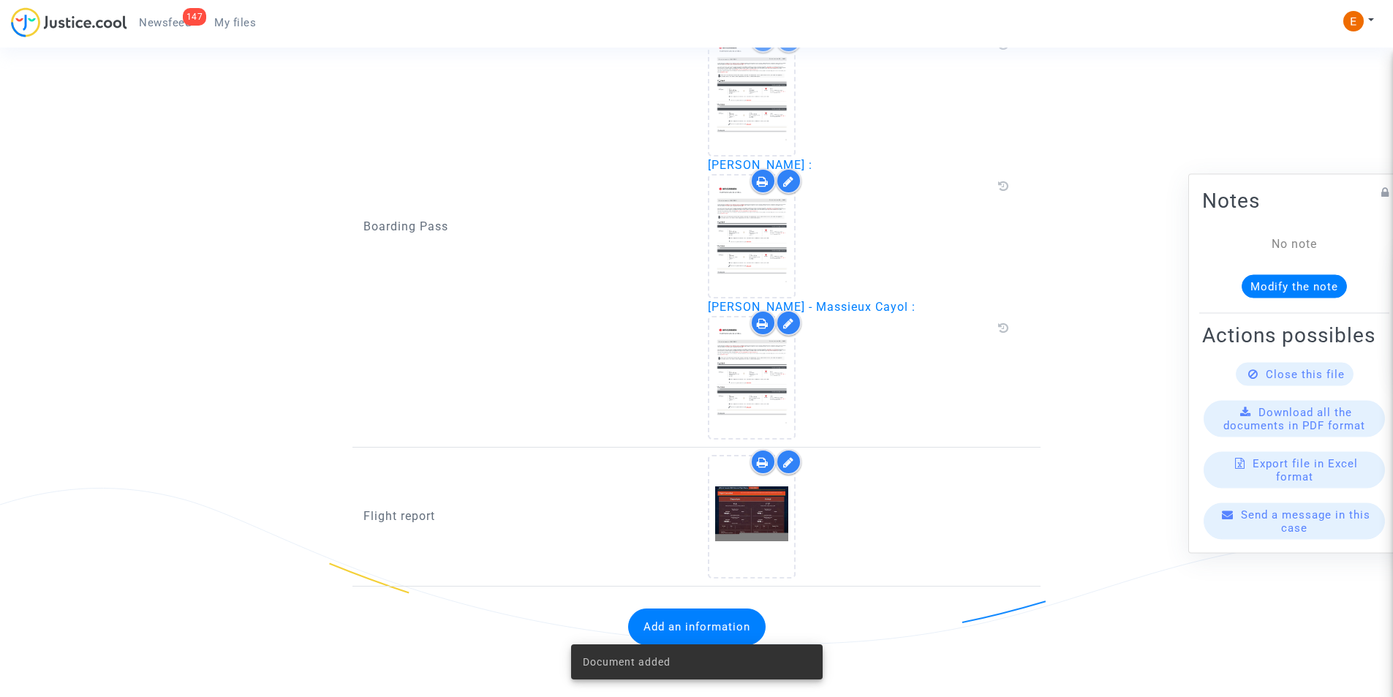
click at [676, 611] on button "Add an information" at bounding box center [696, 626] width 137 height 37
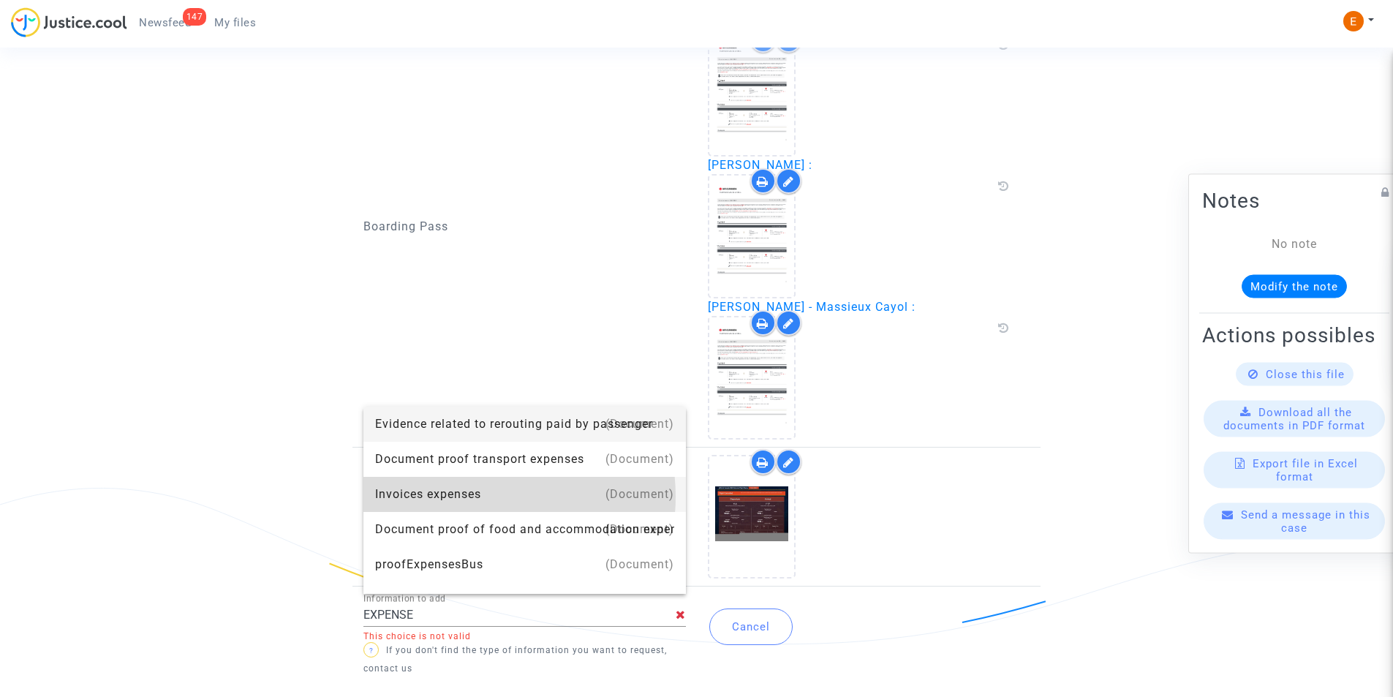
click at [474, 496] on div "Invoices expenses" at bounding box center [524, 494] width 299 height 35
type input "Invoices expenses"
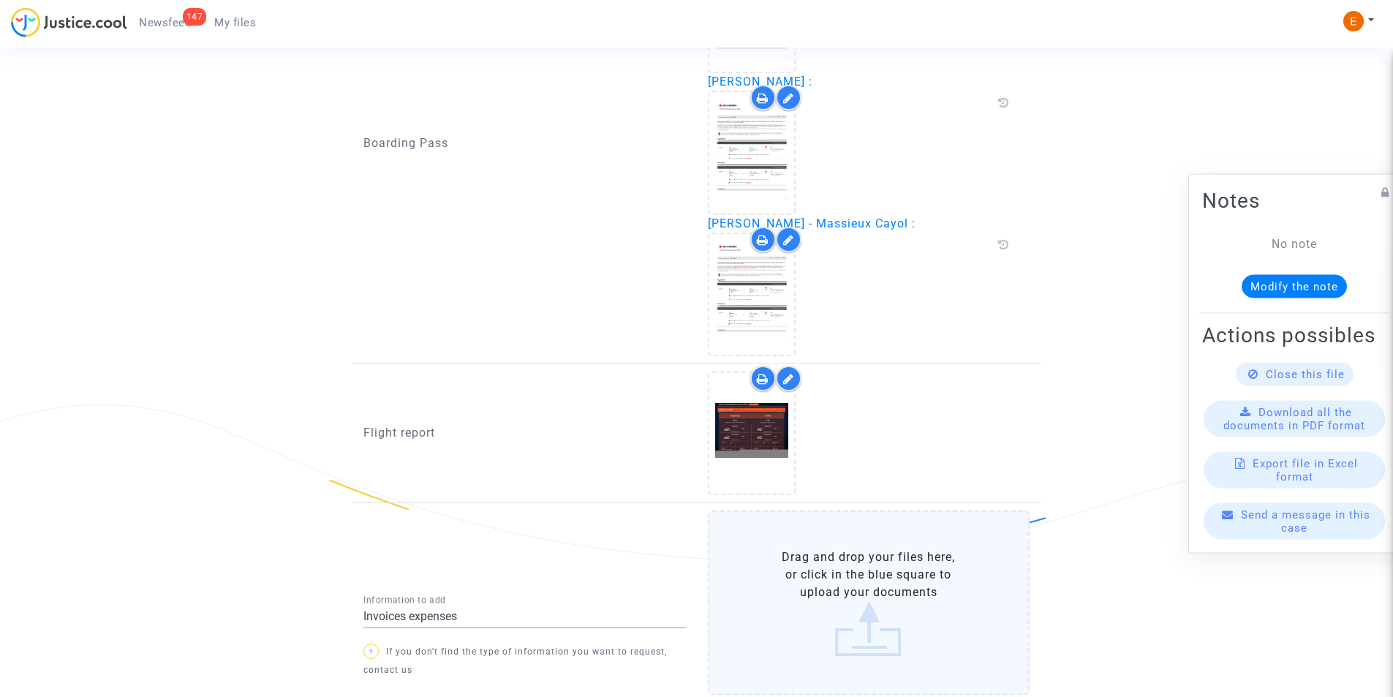
scroll to position [1652, 0]
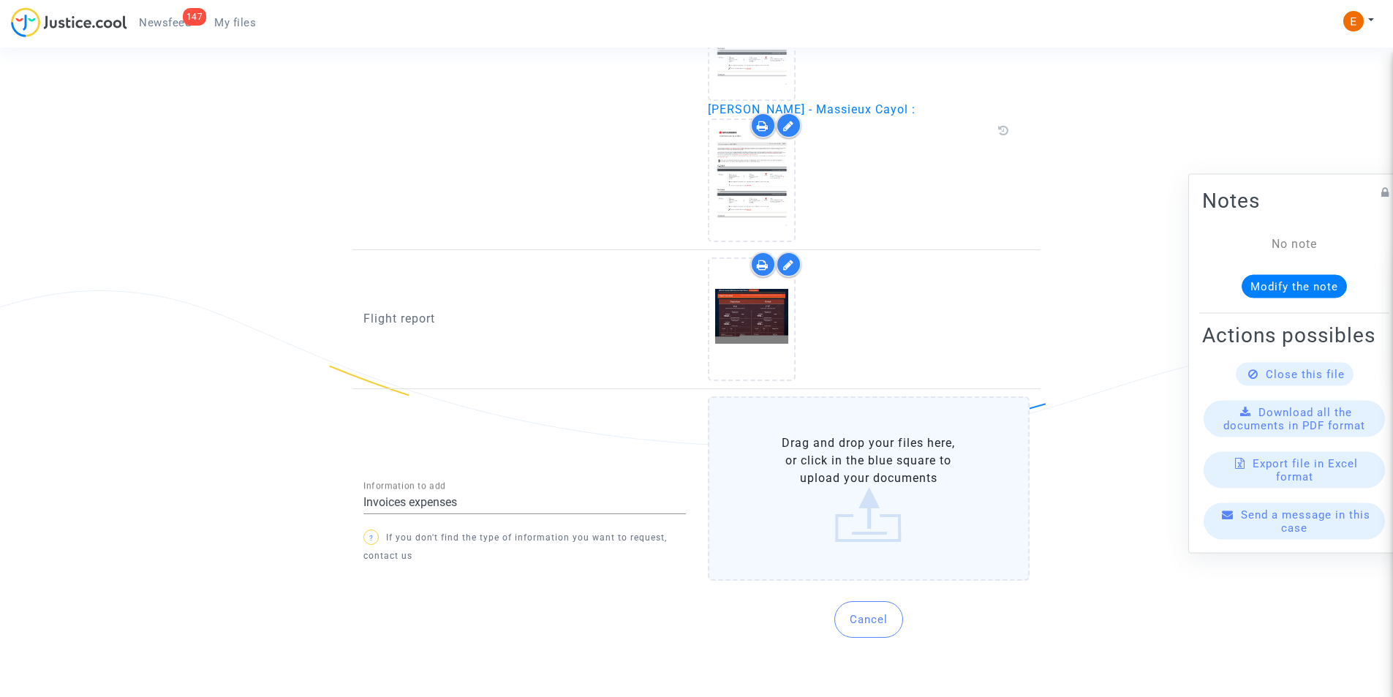
click at [841, 536] on label "Drag and drop your files here, or click in the blue square to upload your docum…" at bounding box center [869, 488] width 322 height 184
click at [0, 0] on input "Drag and drop your files here, or click in the blue square to upload your docum…" at bounding box center [0, 0] width 0 height 0
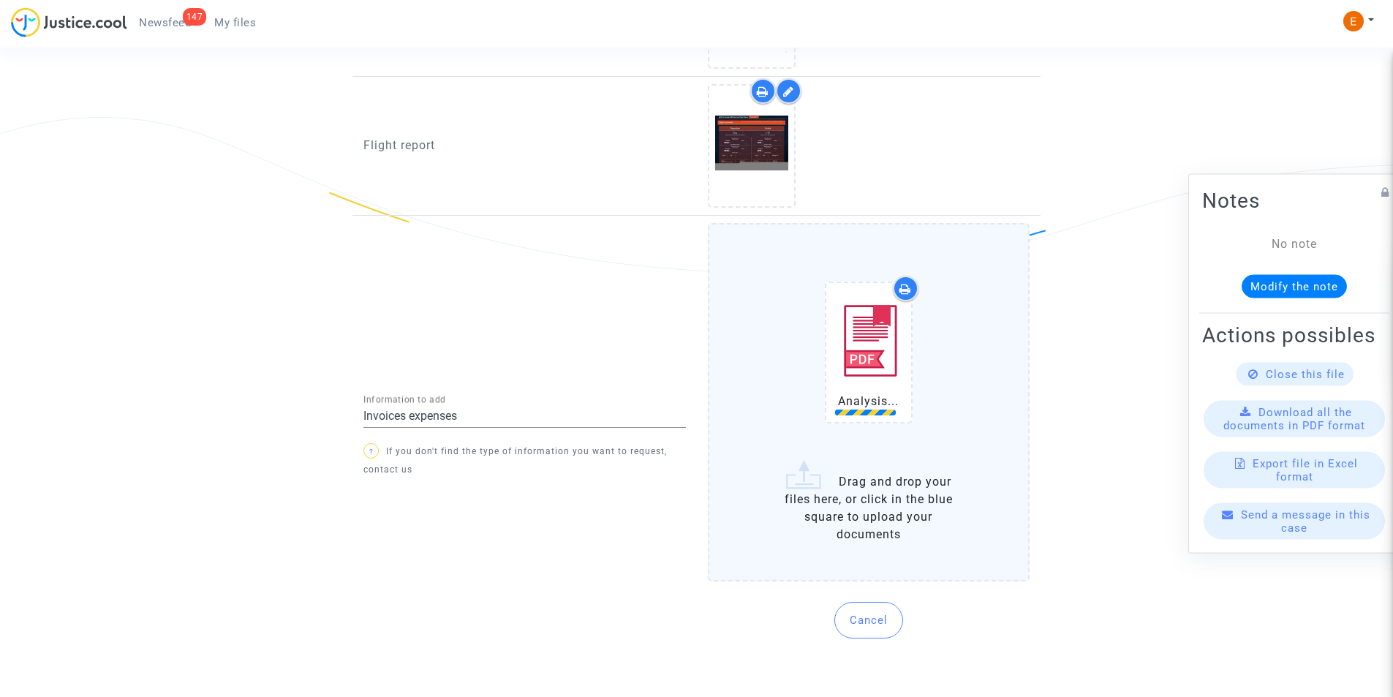
scroll to position [1826, 0]
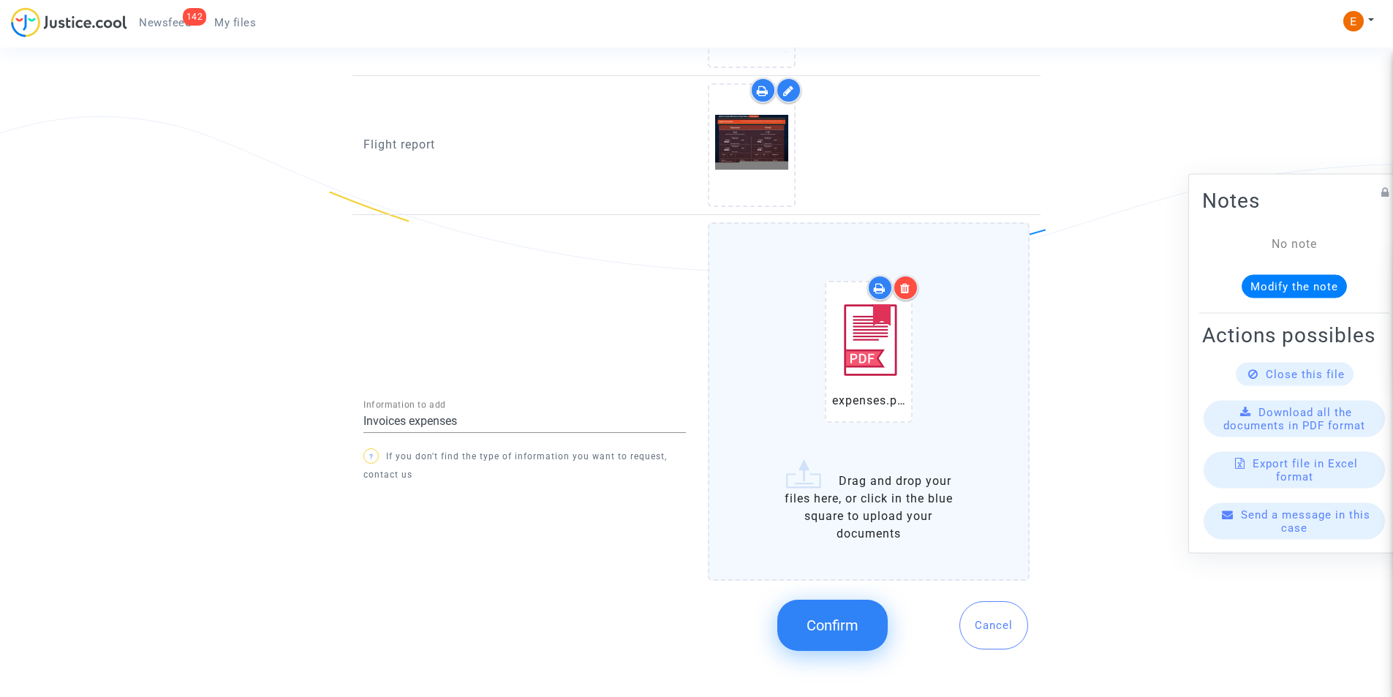
click at [901, 280] on div at bounding box center [906, 288] width 26 height 26
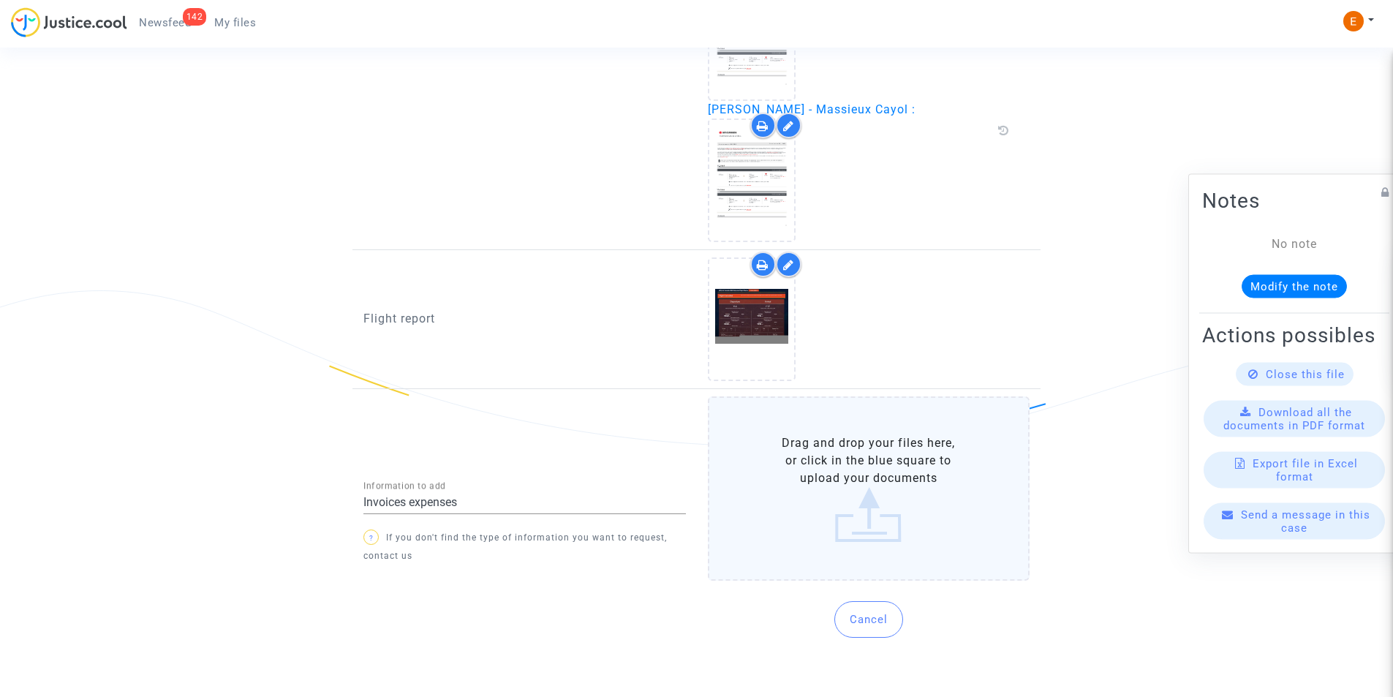
scroll to position [1652, 0]
drag, startPoint x: 854, startPoint y: 470, endPoint x: 842, endPoint y: 465, distance: 12.8
click at [853, 470] on label "Drag and drop your files here, or click in the blue square to upload your docum…" at bounding box center [869, 488] width 322 height 184
click at [980, 515] on label "Drag and drop your files here, or click in the blue square to upload your docum…" at bounding box center [869, 488] width 322 height 184
click at [0, 0] on input "Drag and drop your files here, or click in the blue square to upload your docum…" at bounding box center [0, 0] width 0 height 0
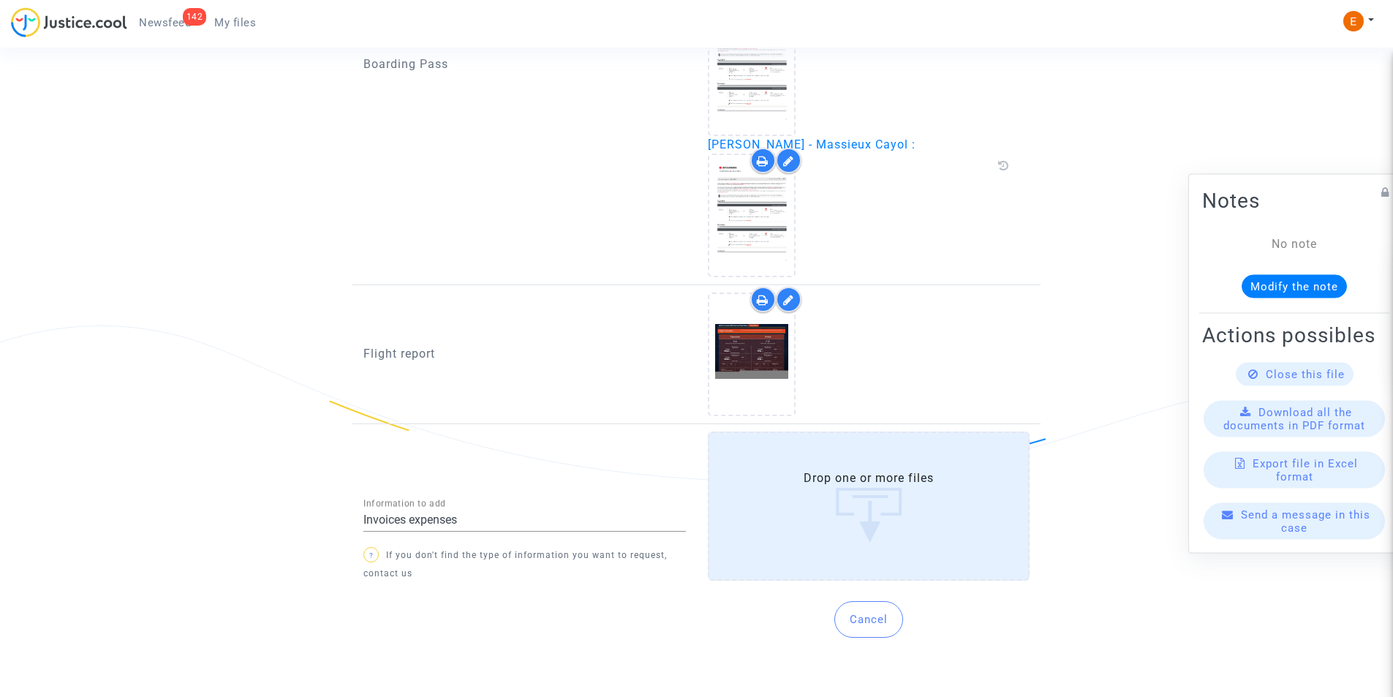
scroll to position [1826, 0]
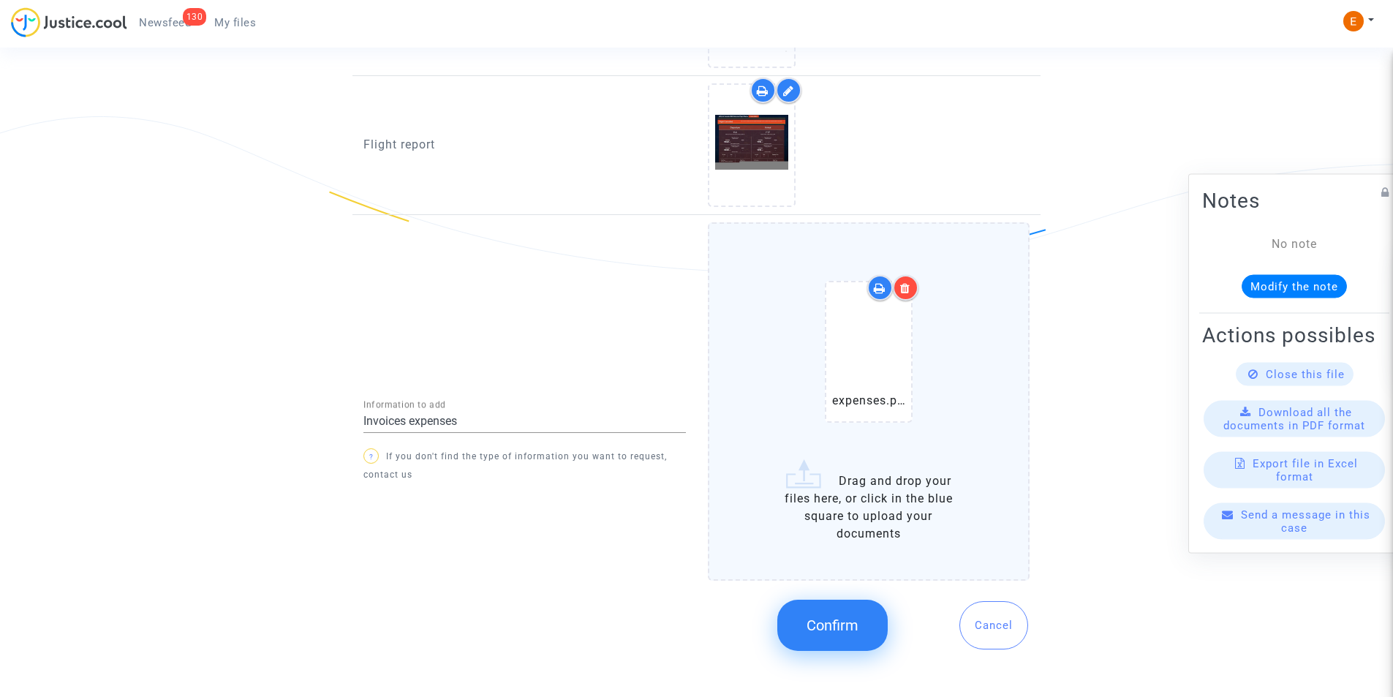
click at [853, 616] on span "Confirm" at bounding box center [832, 625] width 52 height 18
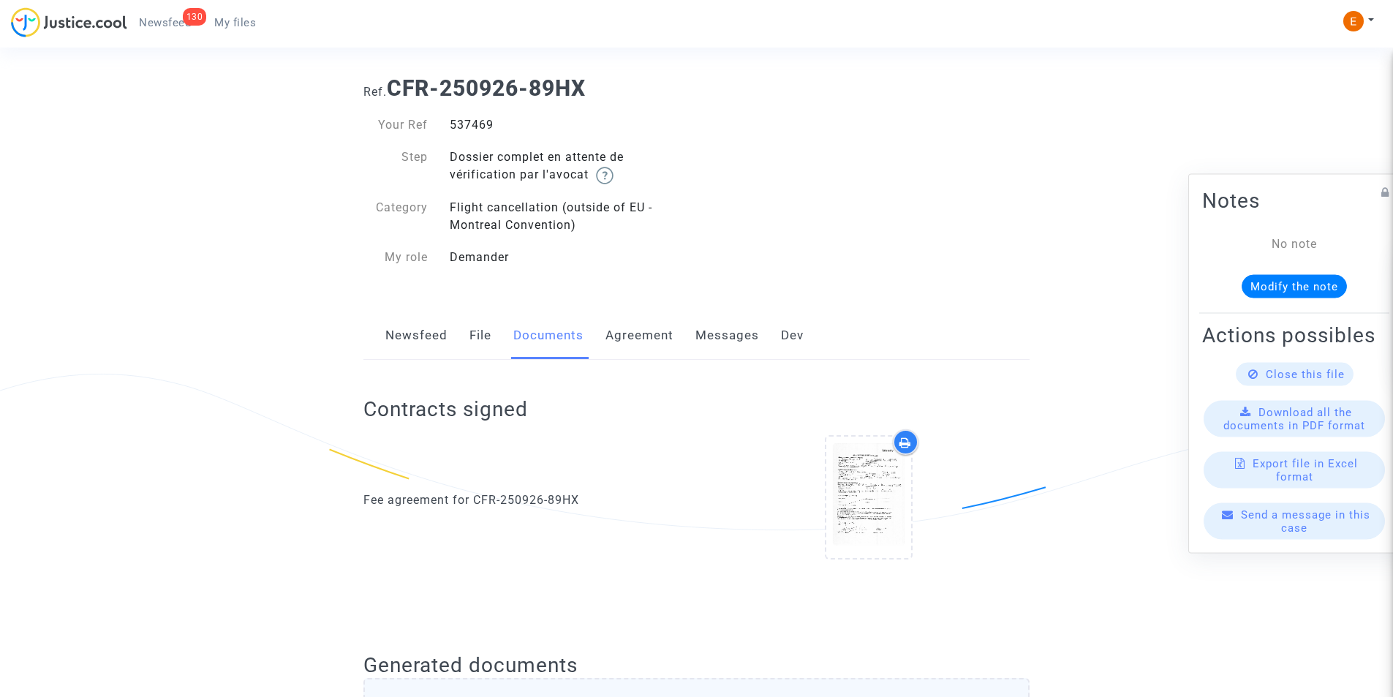
scroll to position [0, 0]
